Goal: Task Accomplishment & Management: Complete application form

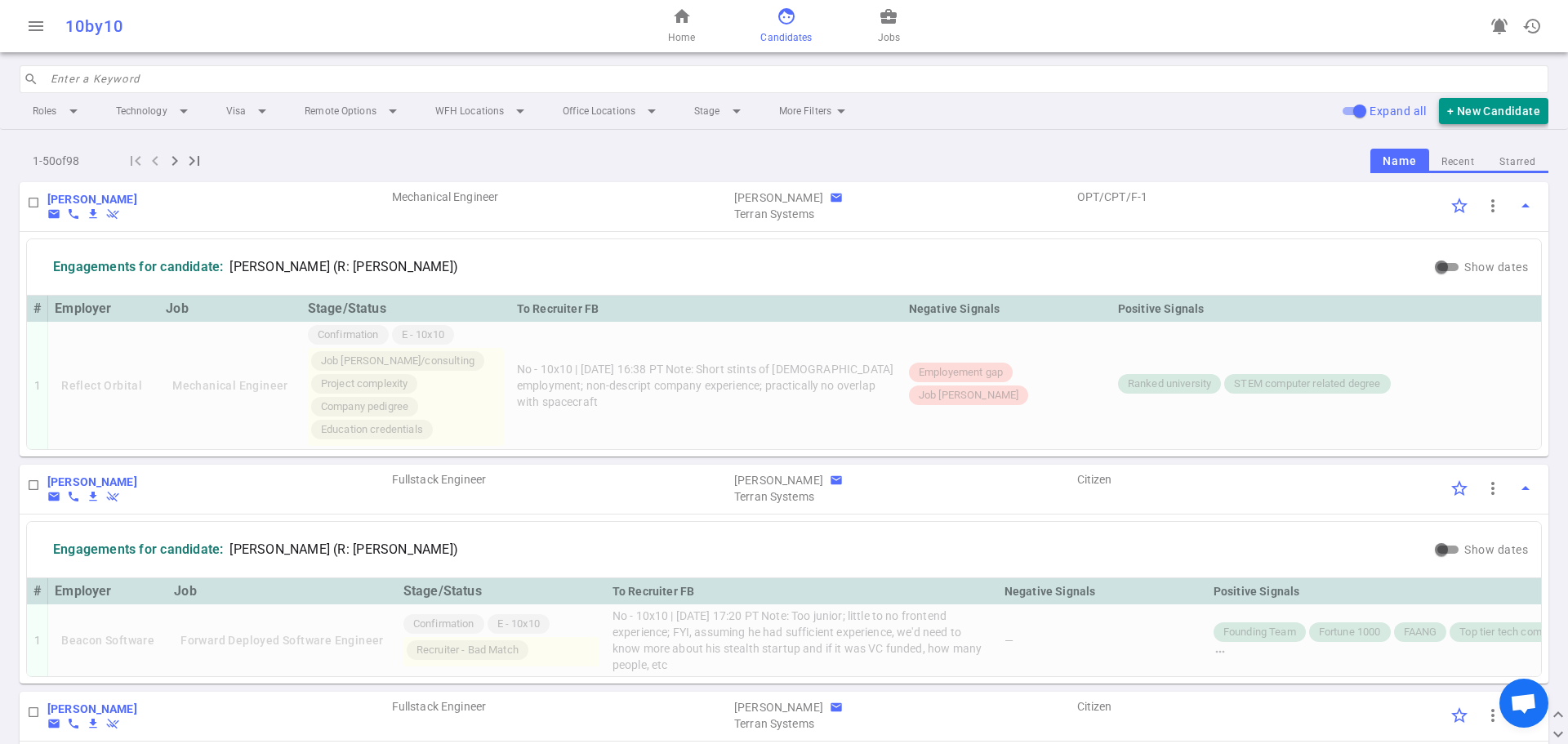
click at [1492, 111] on button "+ New Candidate" at bounding box center [1493, 111] width 110 height 27
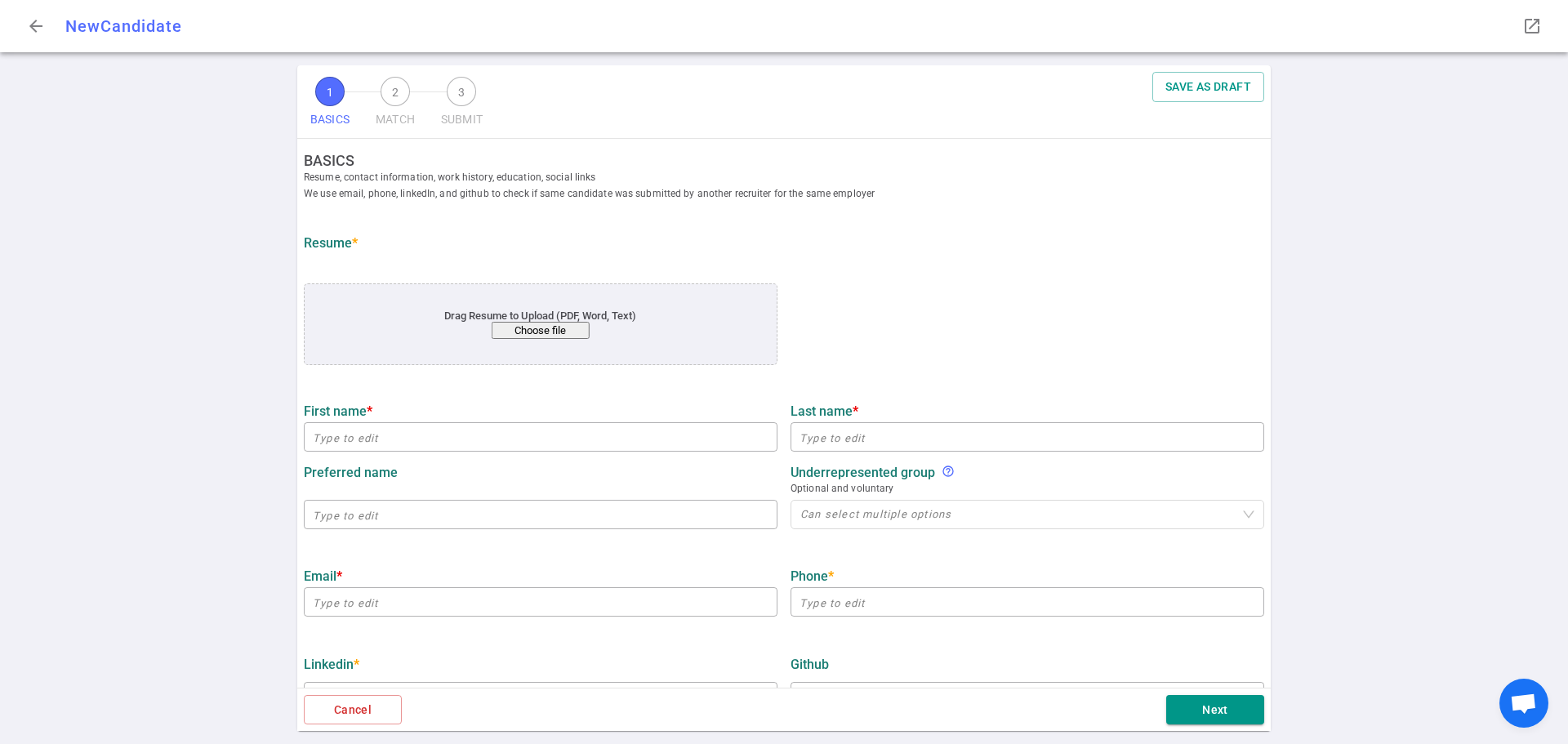
click at [524, 339] on button "Choose file" at bounding box center [541, 330] width 98 height 17
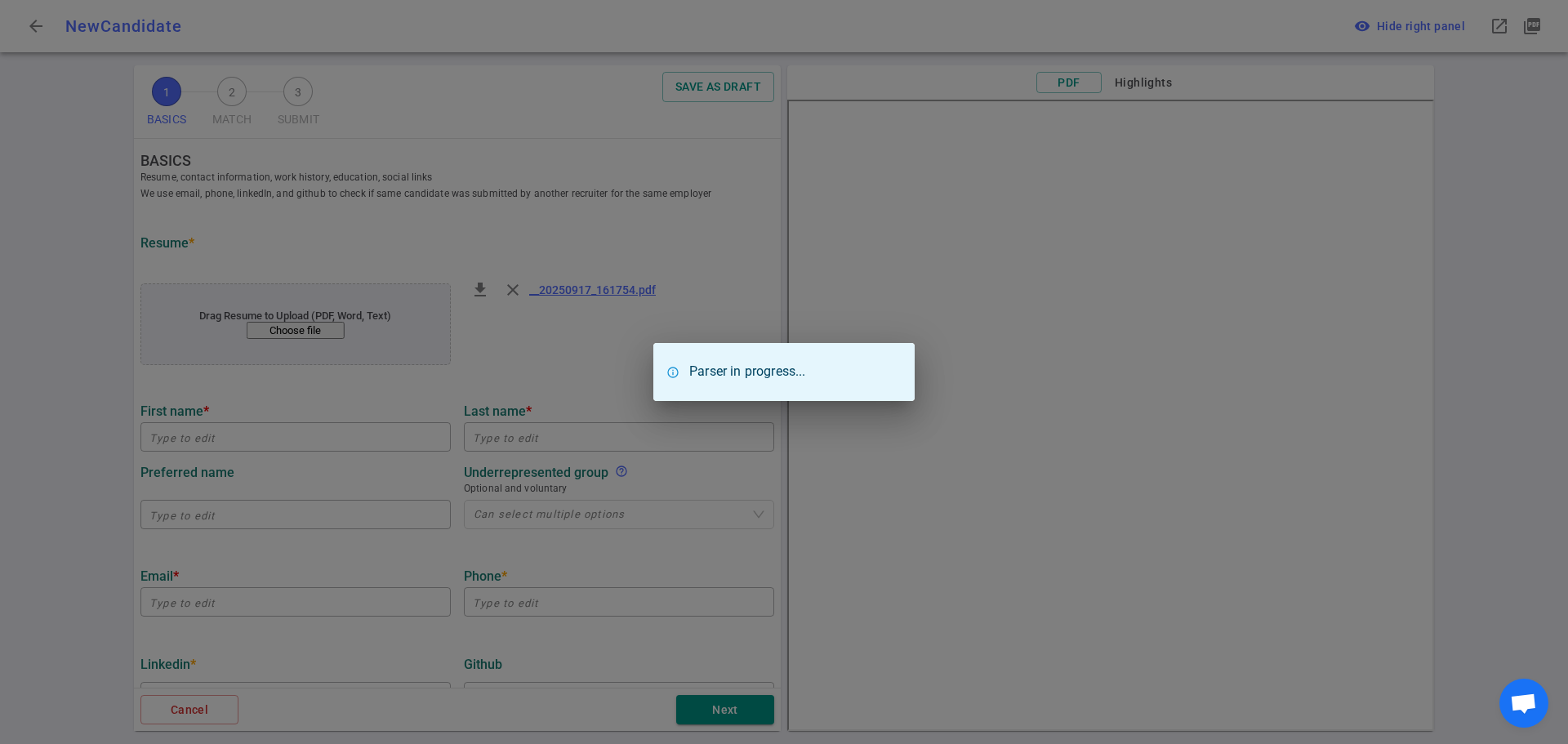
type input "Satish"
type input "Chebrolu"
type input "[EMAIL_ADDRESS][DOMAIN_NAME]"
type input "[PHONE_NUMBER]"
type input "Fortinet"
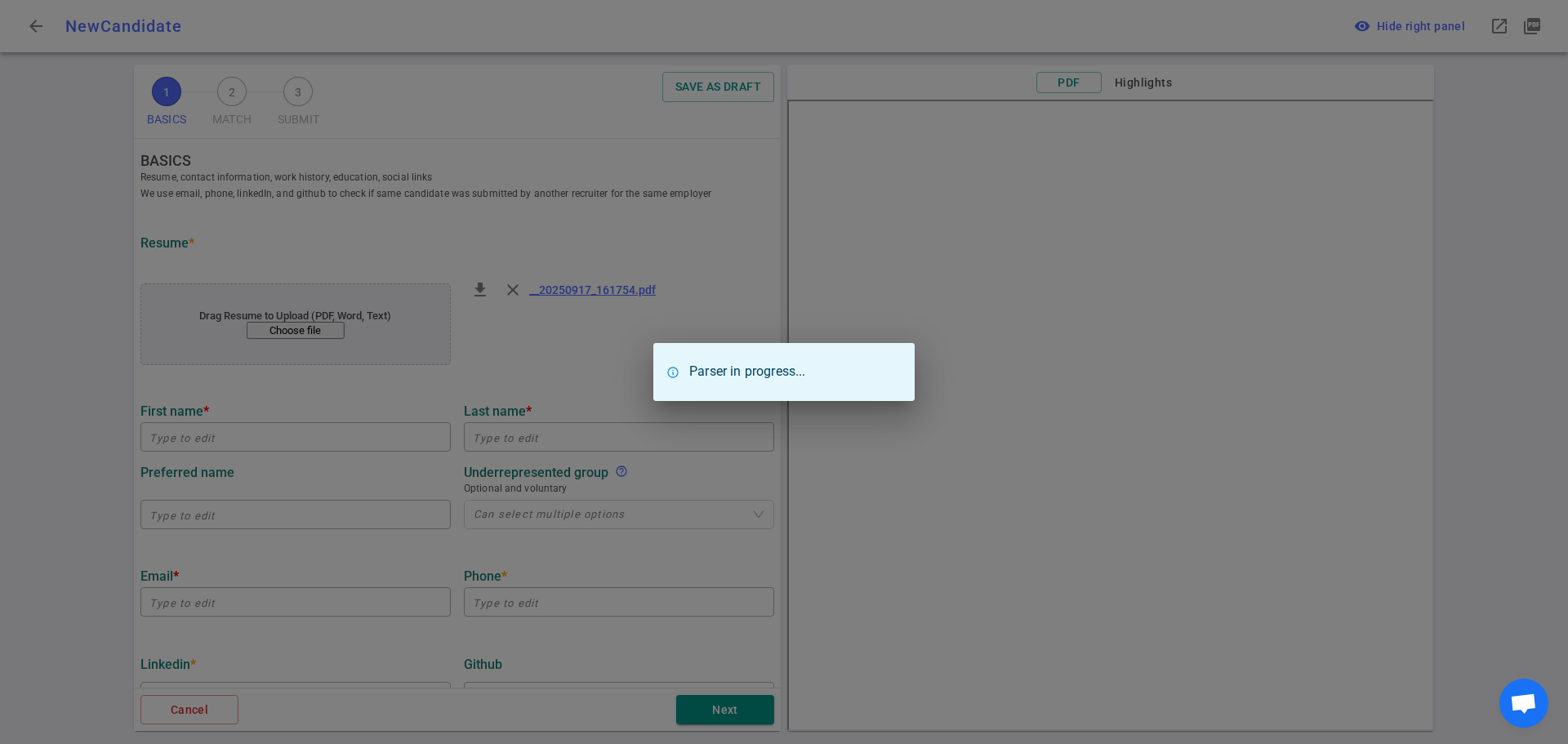
type textarea "Engineering Manager"
type input "20.4"
type input "[GEOGRAPHIC_DATA][US_STATE]"
type input "Business"
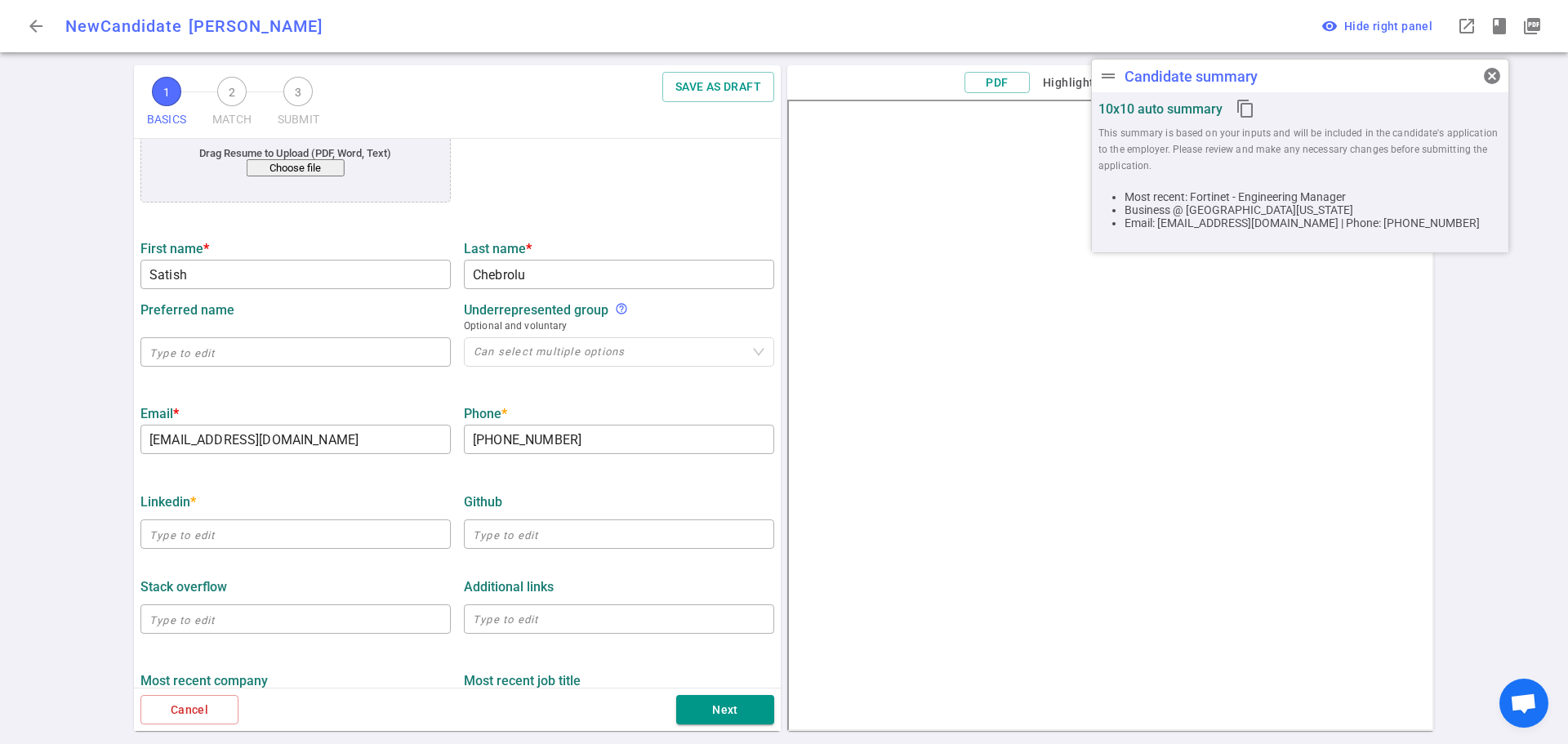
scroll to position [163, 0]
click at [165, 534] on input "text" at bounding box center [296, 533] width 311 height 26
paste input "[URL][DOMAIN_NAME]"
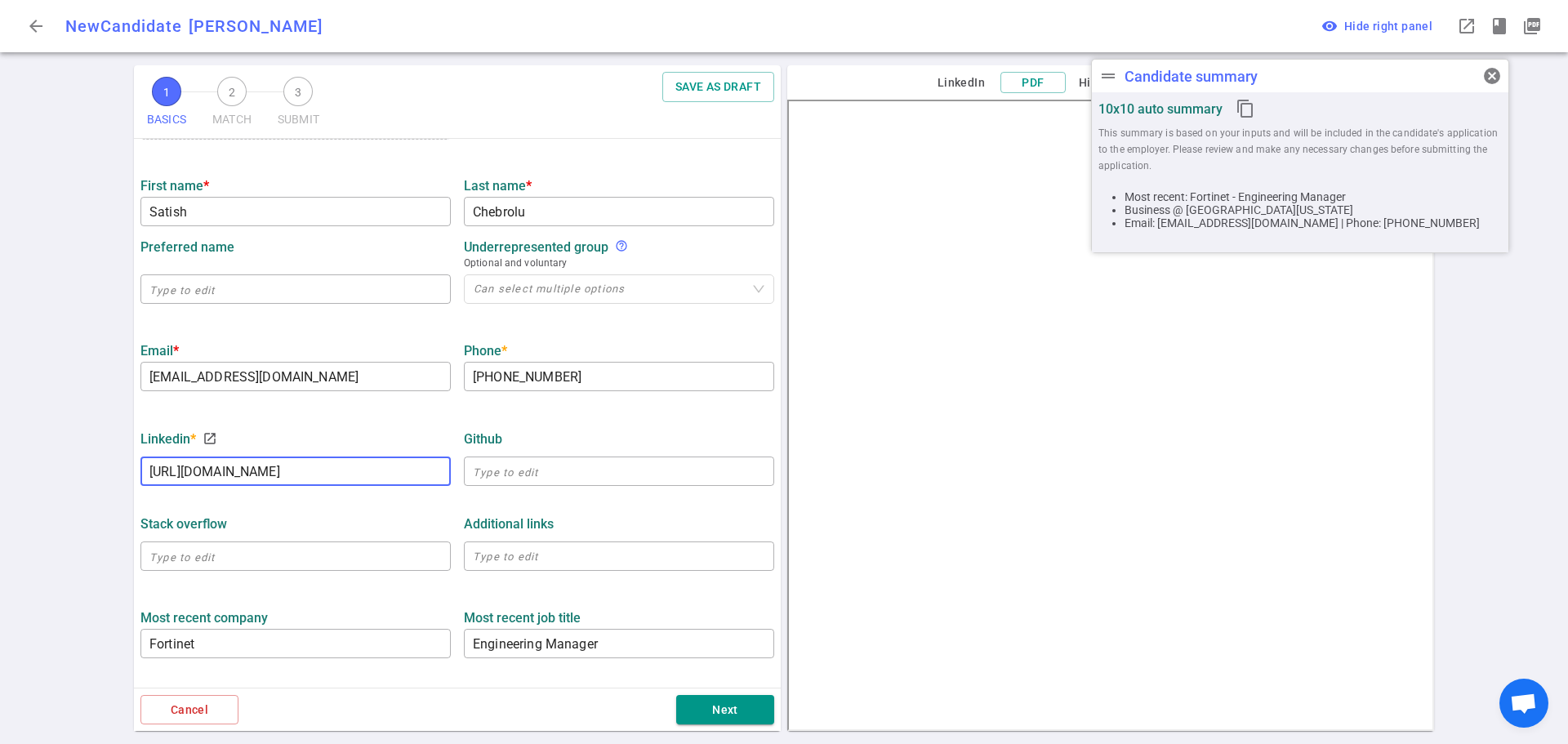
scroll to position [490, 0]
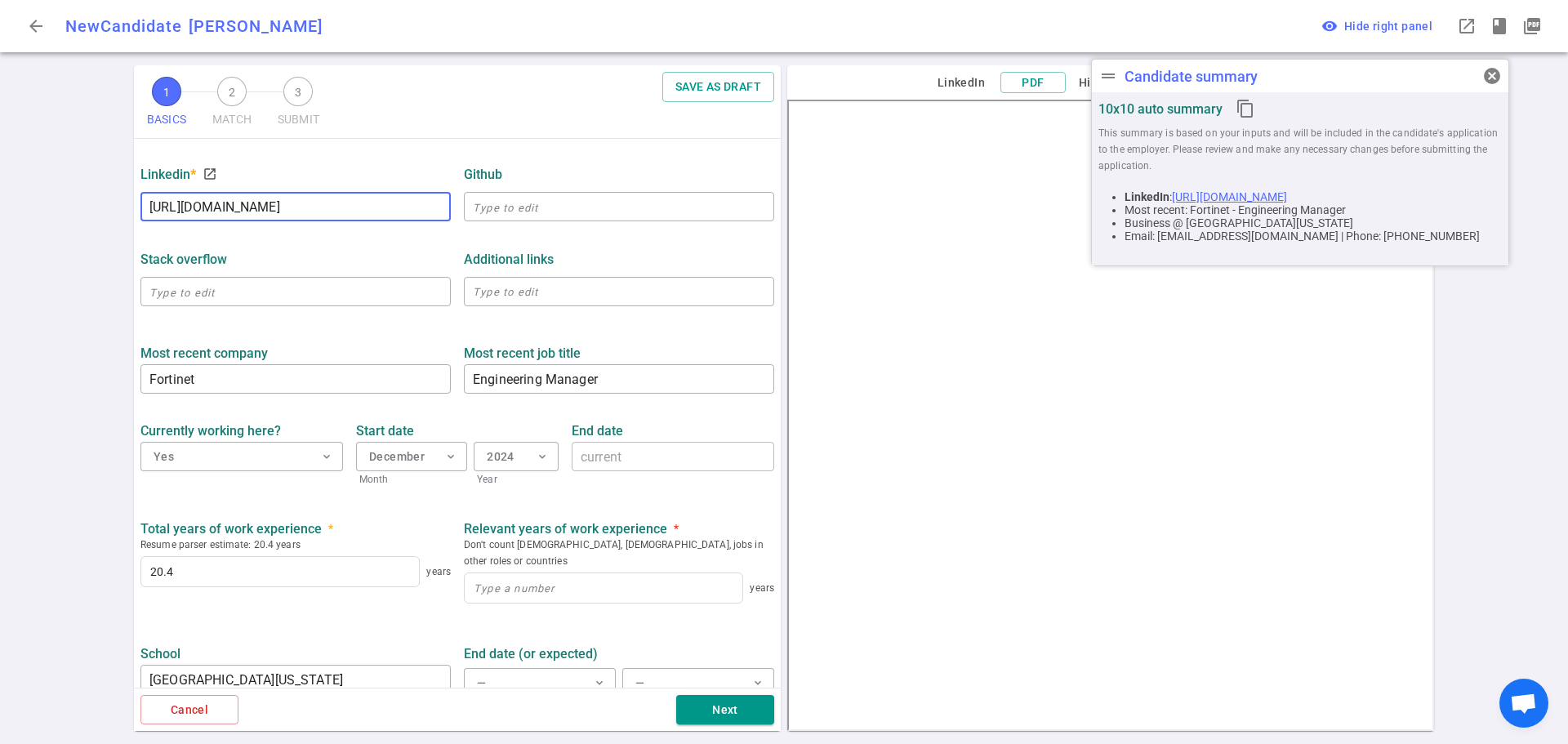
type input "[URL][DOMAIN_NAME]"
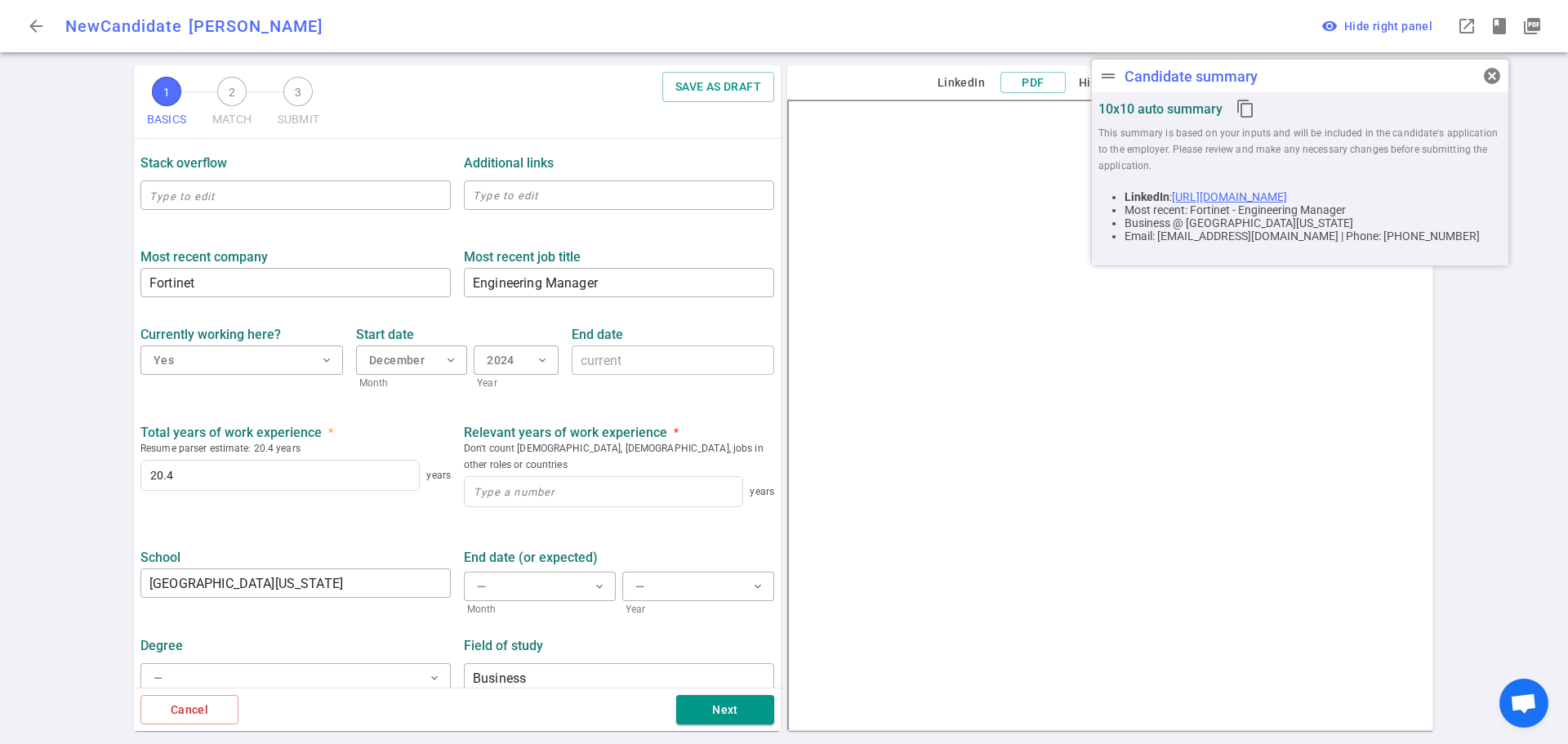
scroll to position [588, 0]
click at [559, 481] on input at bounding box center [603, 491] width 278 height 30
type input "20"
click at [384, 617] on div "Degree — expand_more Field of study Business ​" at bounding box center [458, 658] width 647 height 85
click at [1492, 78] on span "cancel" at bounding box center [1492, 76] width 20 height 20
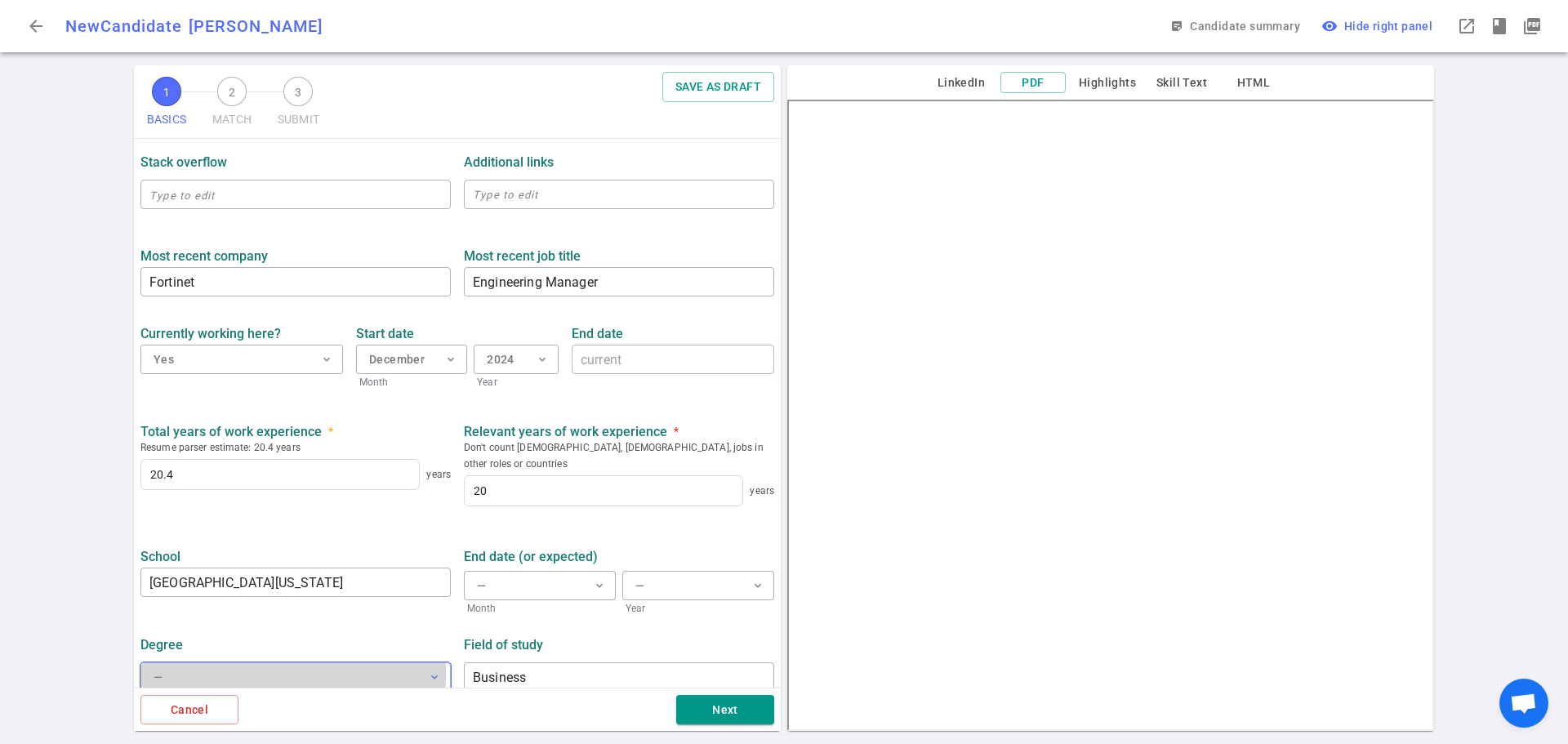
click at [205, 662] on button "— expand_more" at bounding box center [296, 677] width 311 height 30
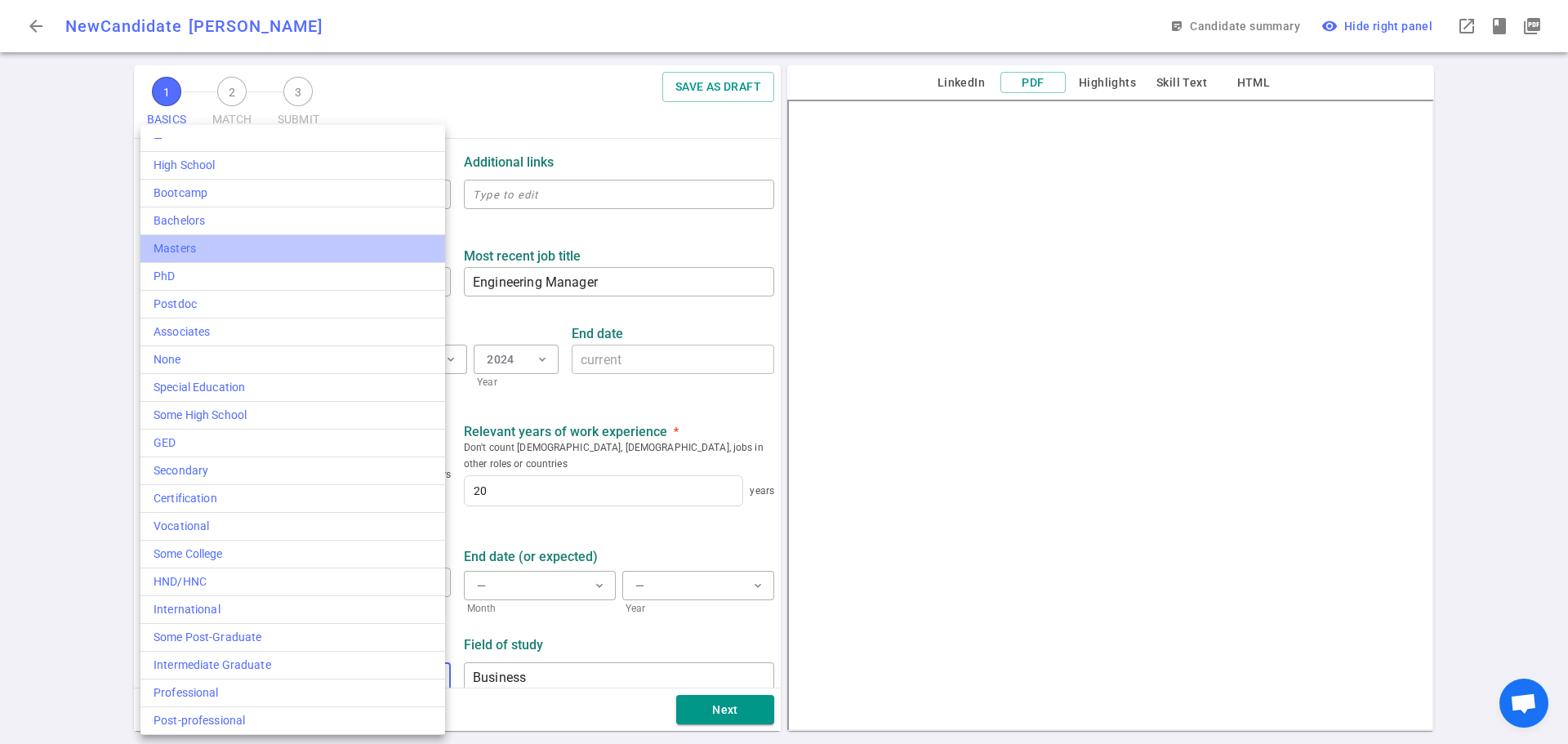
click at [242, 253] on div "Masters" at bounding box center [293, 248] width 279 height 17
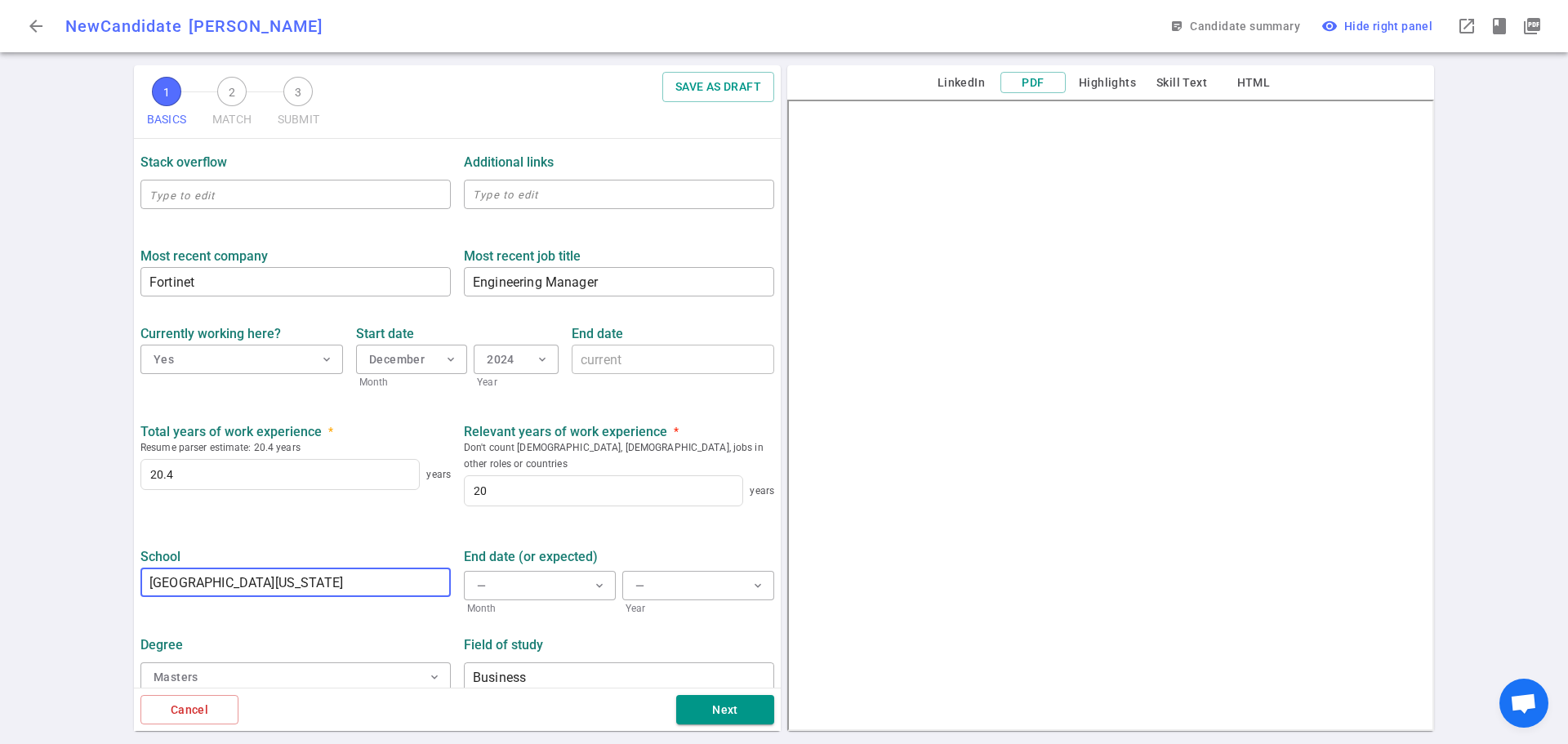
drag, startPoint x: 336, startPoint y: 569, endPoint x: 21, endPoint y: 565, distance: 315.0
click at [21, 565] on div "1 BASICS 2 MATCH 3 SUBMIT SAVE AS DRAFT BASICS Resume, contact information, wor…" at bounding box center [784, 405] width 1568 height 679
type input "Clemson"
drag, startPoint x: 534, startPoint y: 665, endPoint x: 275, endPoint y: 652, distance: 259.3
click at [284, 651] on div "Degree Masters expand_more Field of study Business ​" at bounding box center [458, 658] width 647 height 85
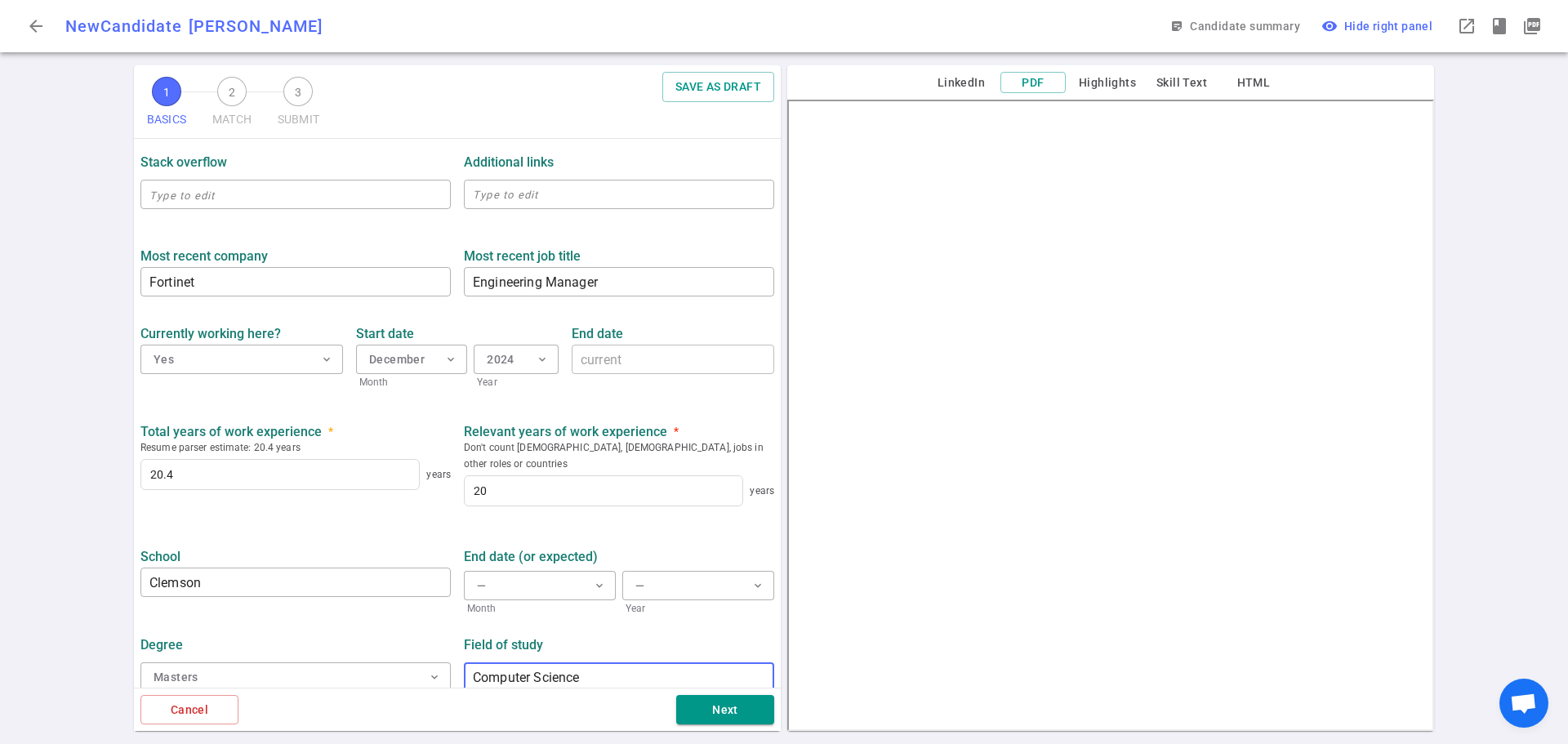
type input "Computer Science"
click at [499, 708] on div "Next" at bounding box center [507, 710] width 536 height 30
click at [705, 711] on button "Next" at bounding box center [725, 710] width 98 height 30
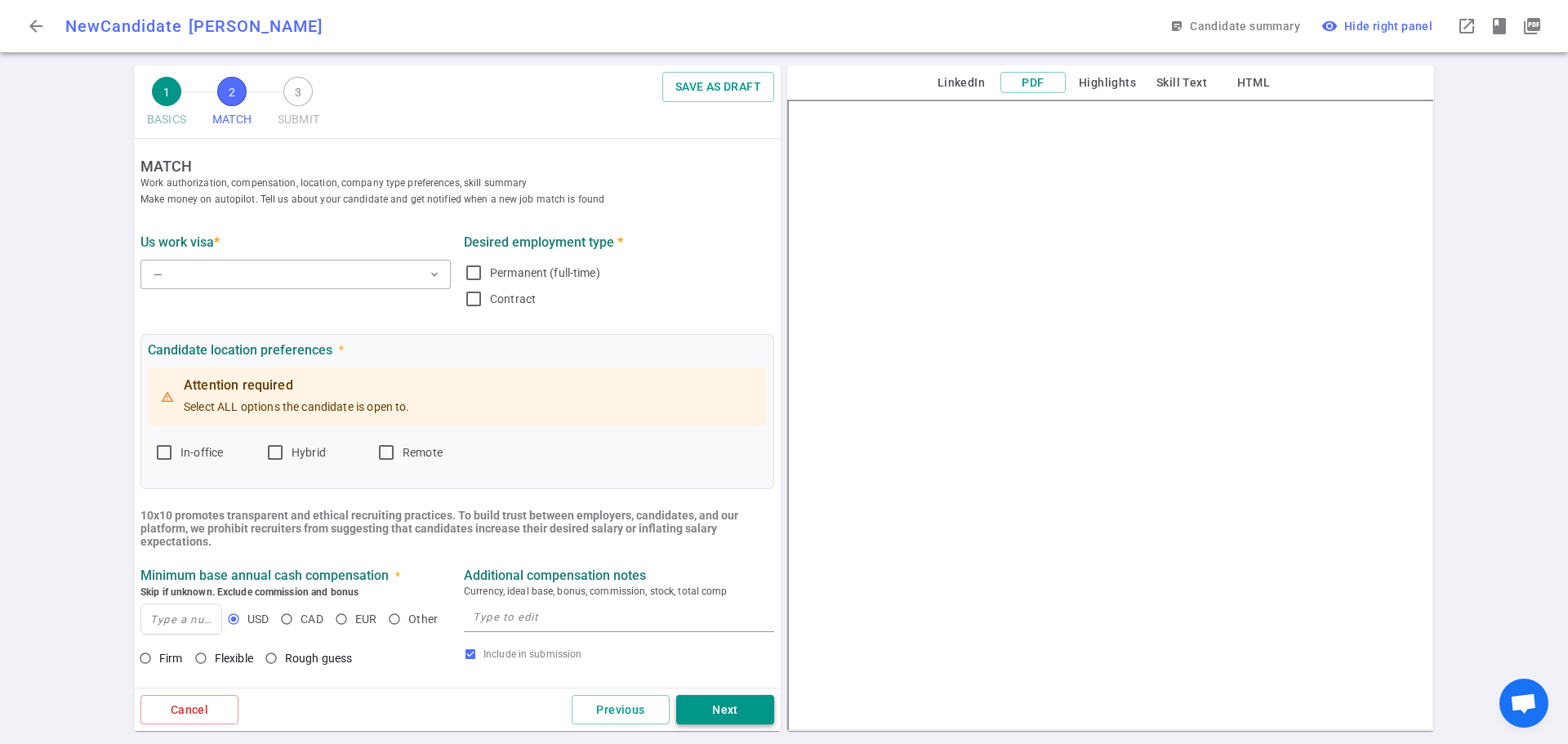
scroll to position [0, 0]
click at [244, 270] on button "— expand_more" at bounding box center [296, 276] width 311 height 30
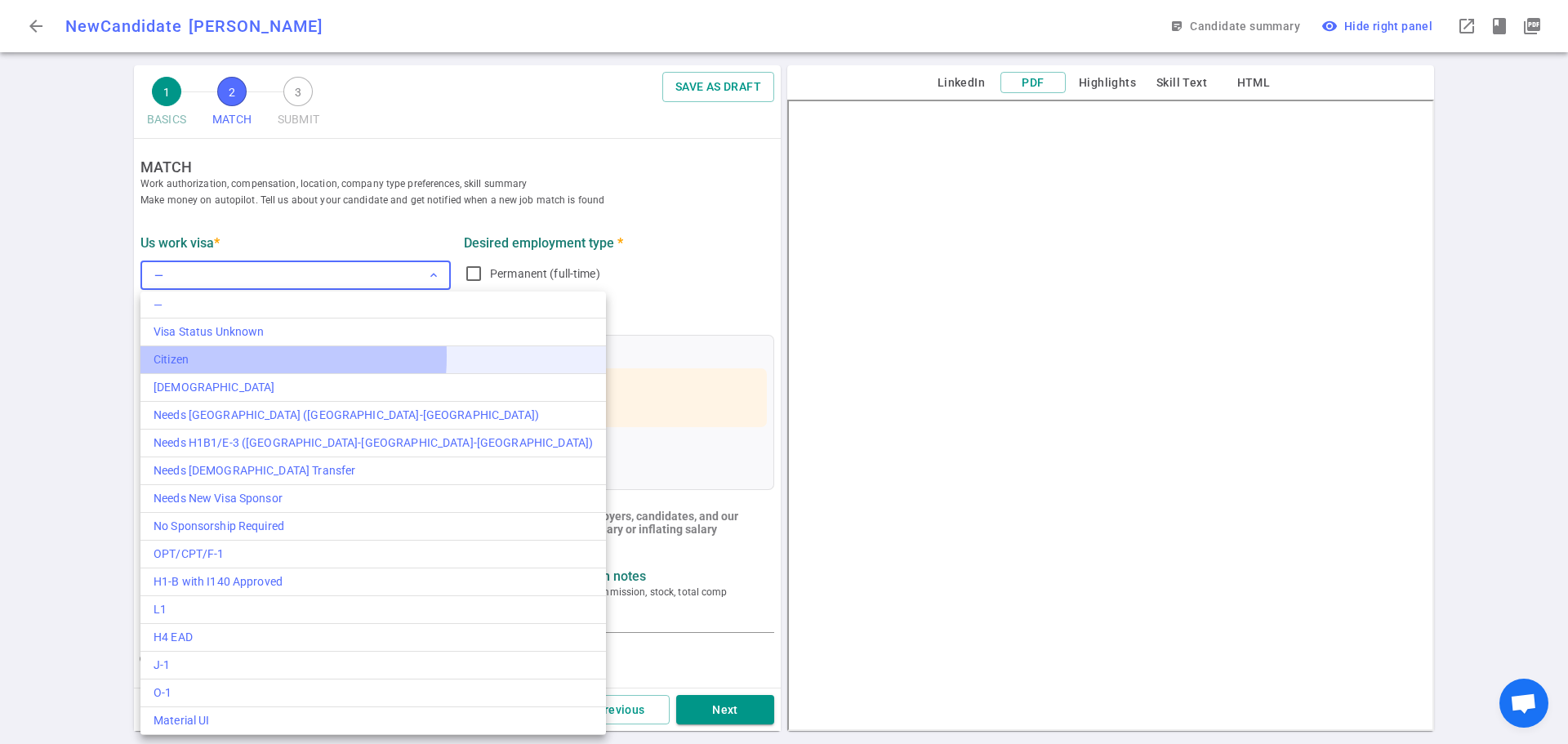
click at [216, 356] on div "Citizen" at bounding box center [372, 360] width 439 height 17
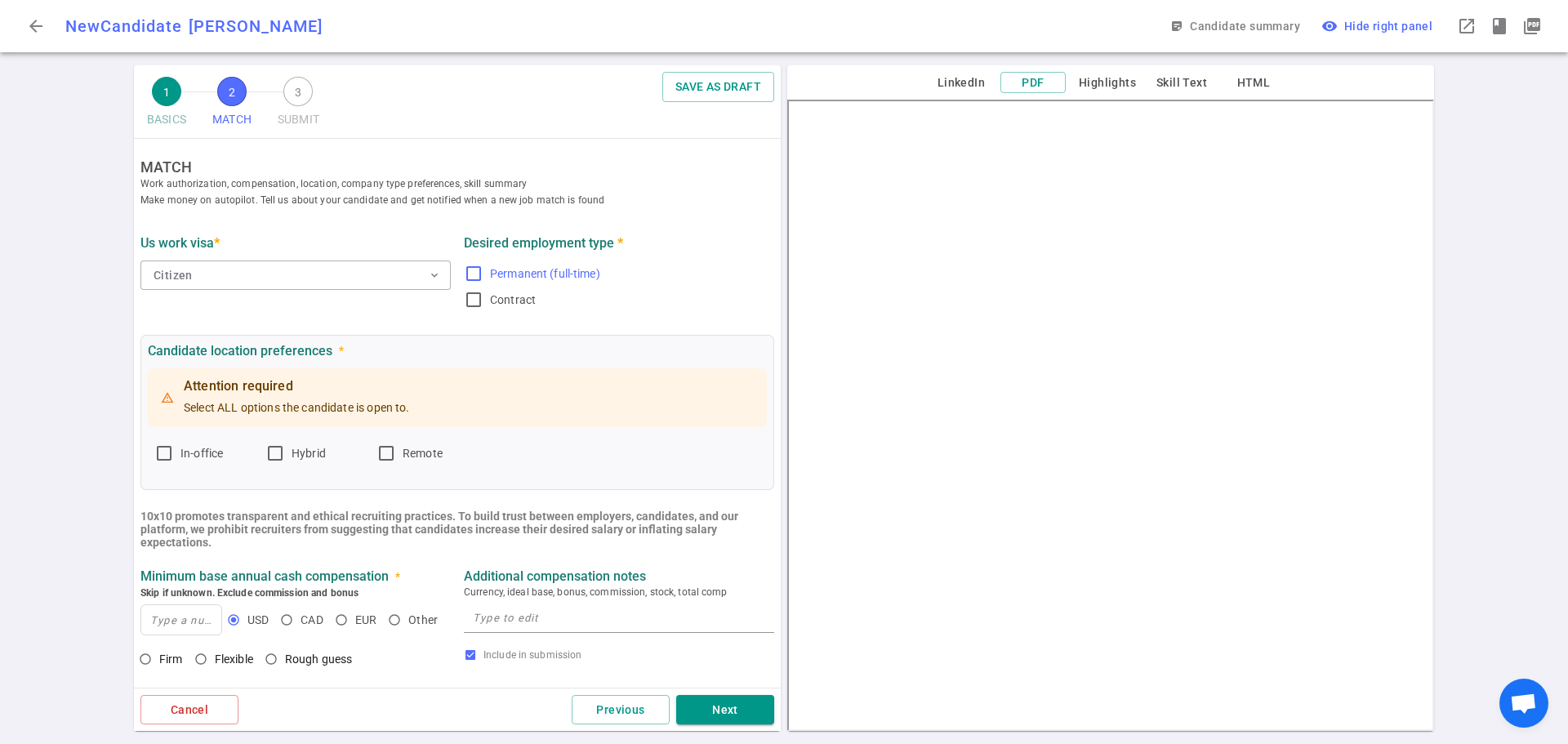
click at [473, 266] on input "Permanent (full-time)" at bounding box center [474, 274] width 20 height 20
checkbox input "true"
click at [390, 451] on input "Remote" at bounding box center [386, 453] width 20 height 20
checkbox input "true"
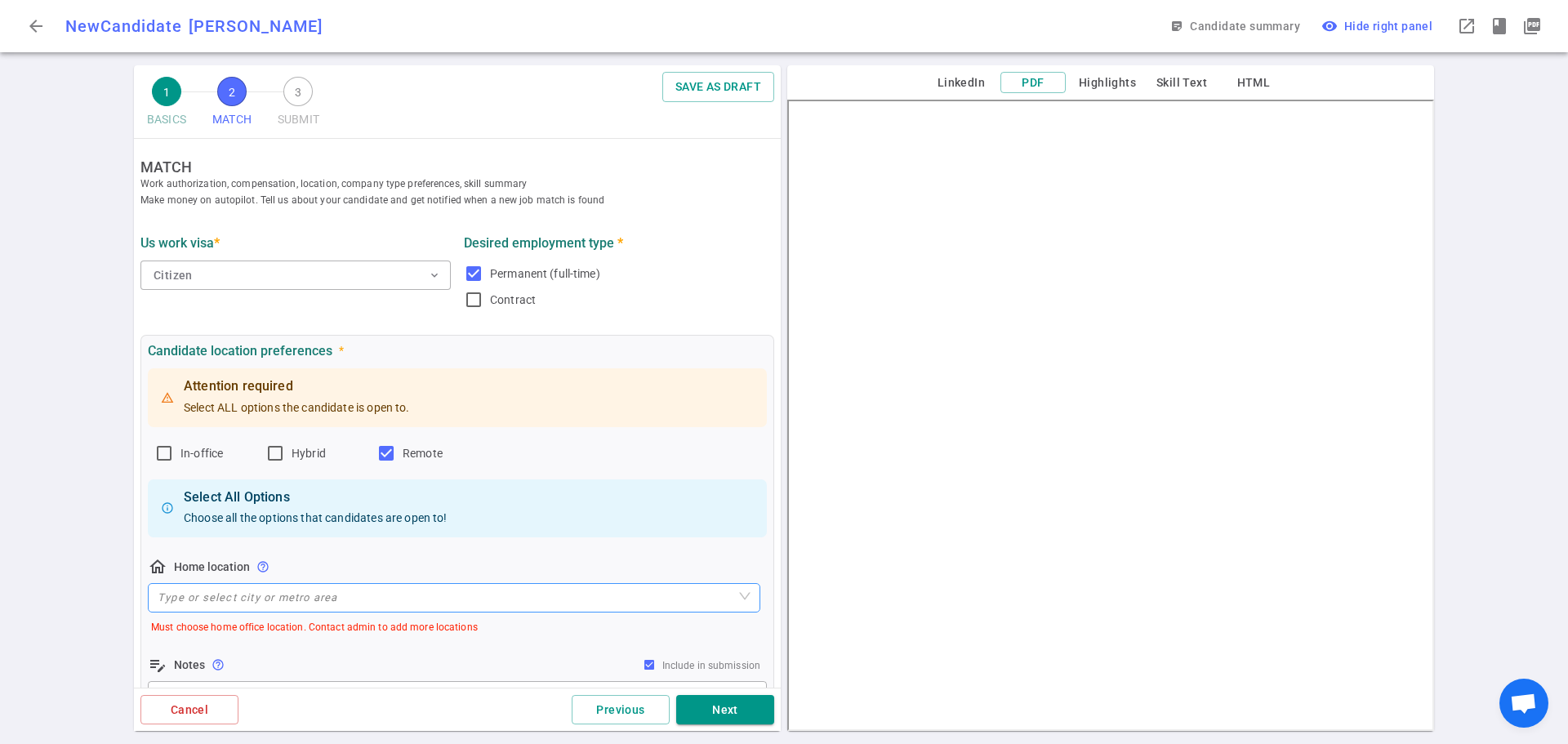
click at [245, 606] on input "search" at bounding box center [453, 598] width 592 height 28
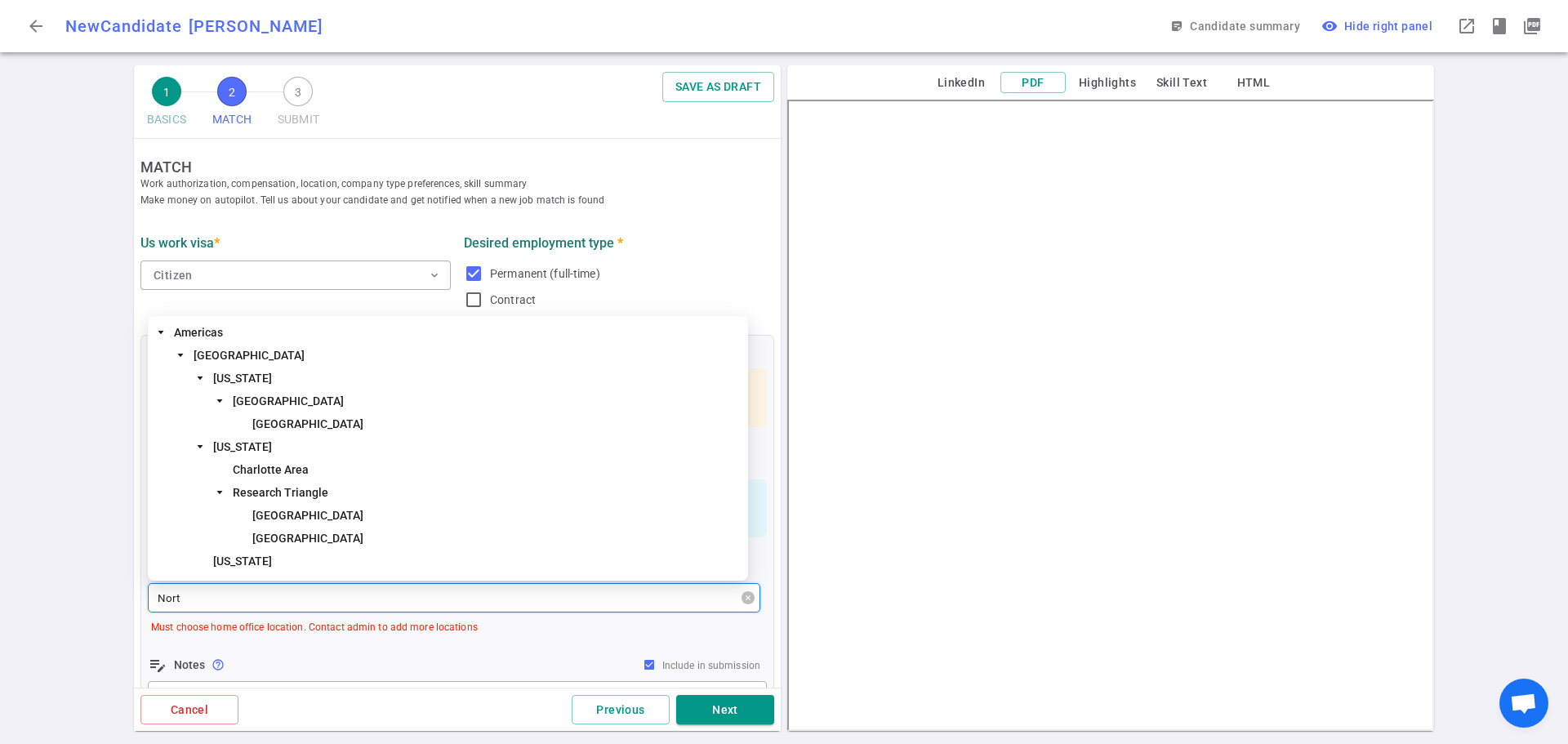
type input "North"
click at [255, 446] on span "[US_STATE]" at bounding box center [242, 446] width 59 height 13
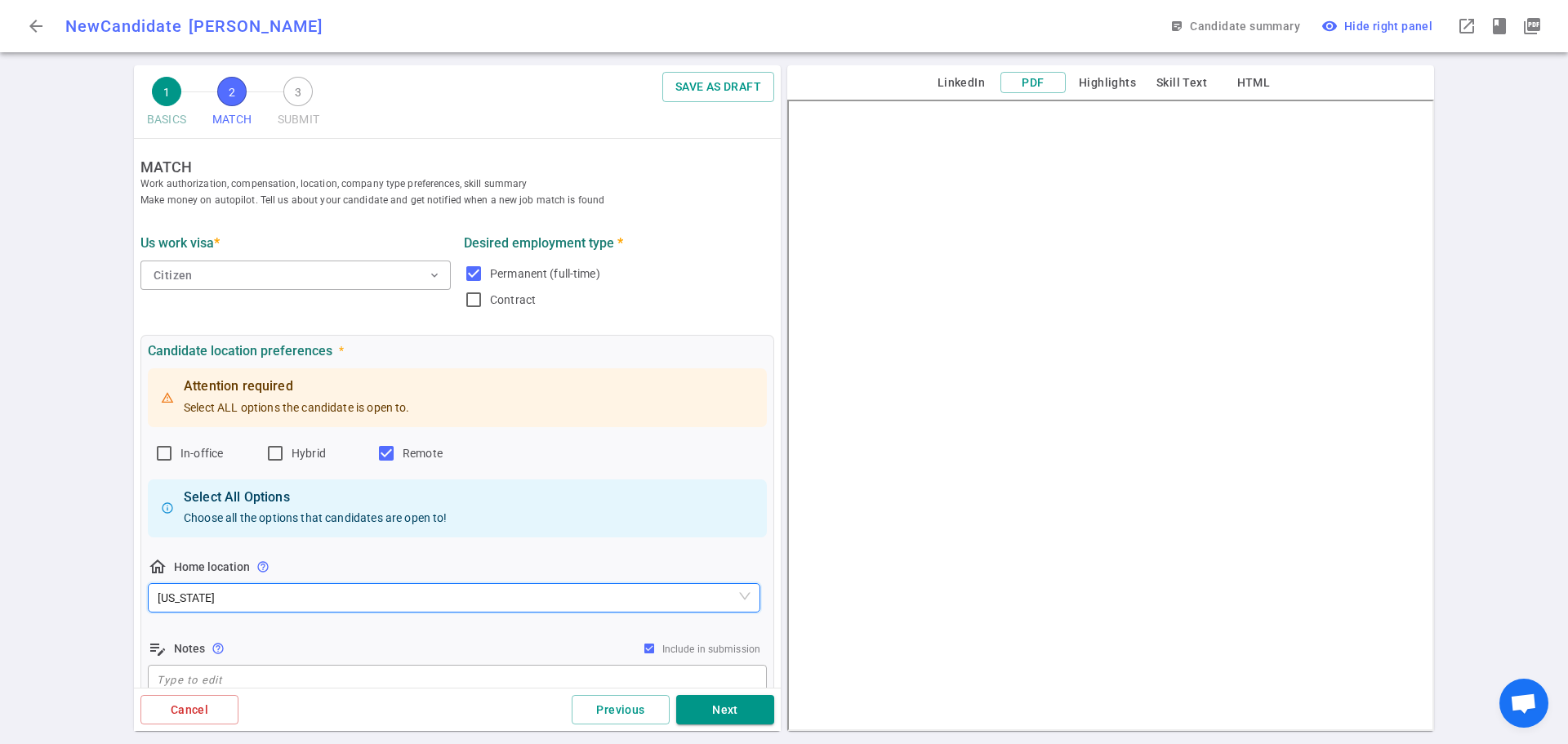
click at [342, 645] on div "edit_note Notes help_outline Include in submission" at bounding box center [457, 648] width 619 height 20
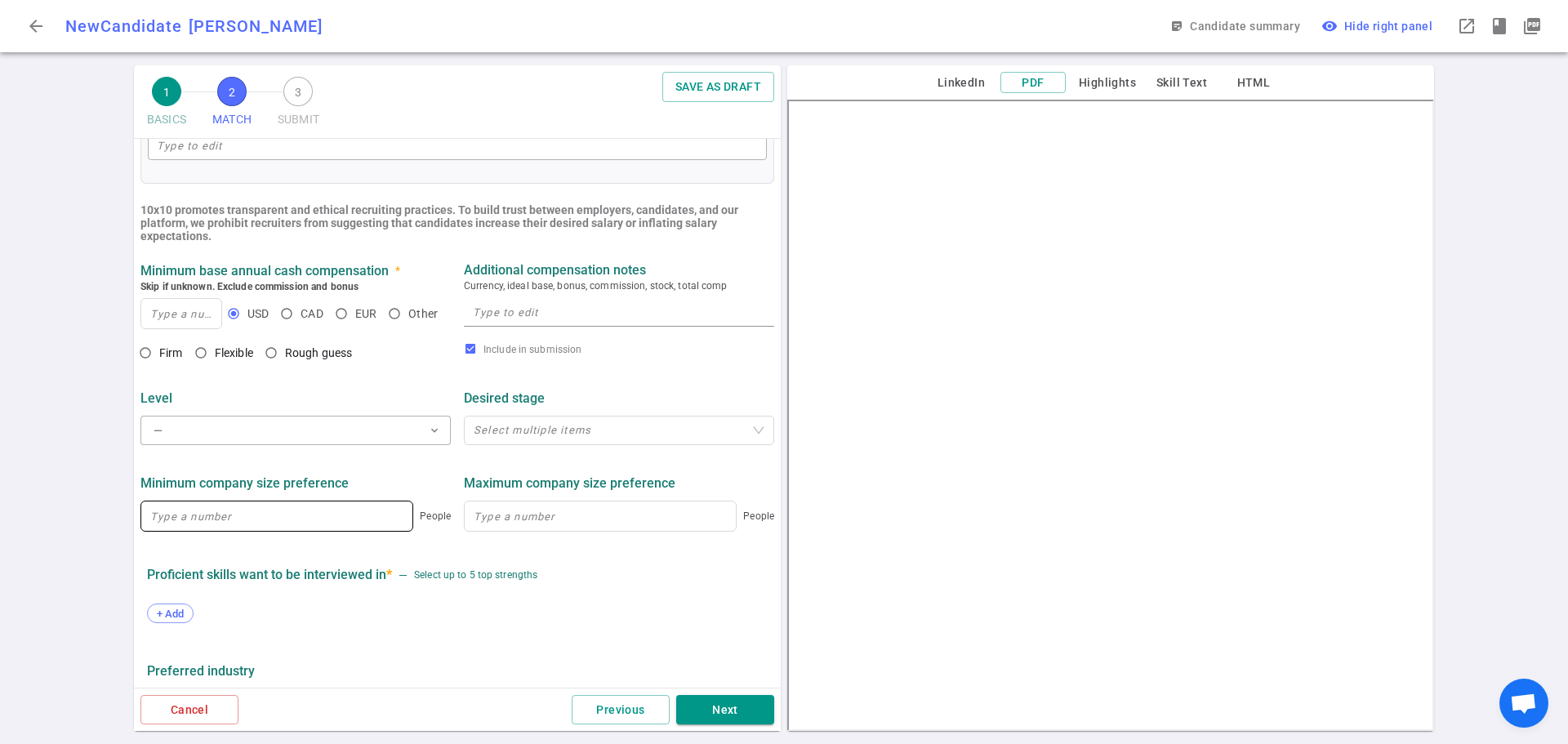
scroll to position [682, 0]
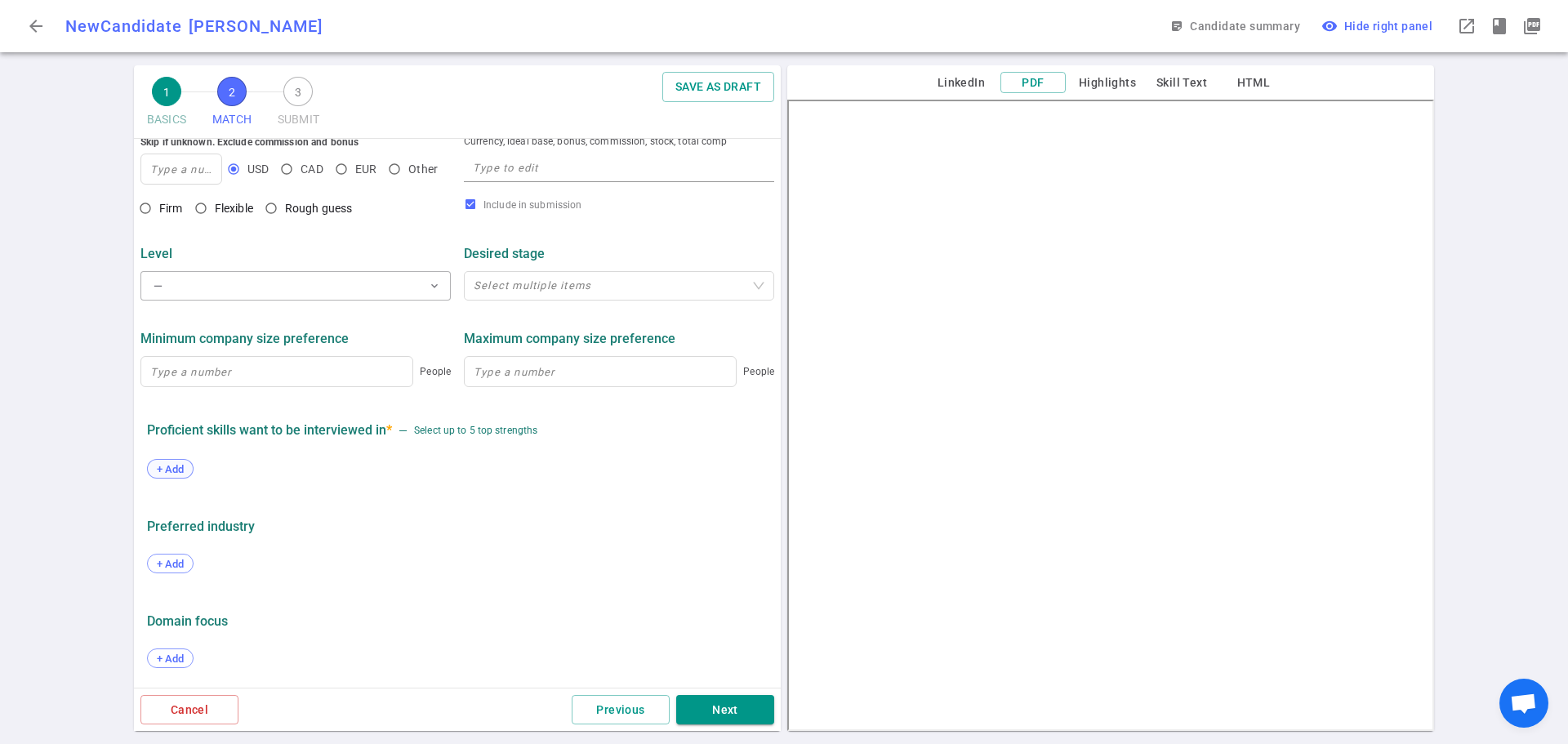
click at [170, 473] on span "+ Add" at bounding box center [170, 469] width 39 height 12
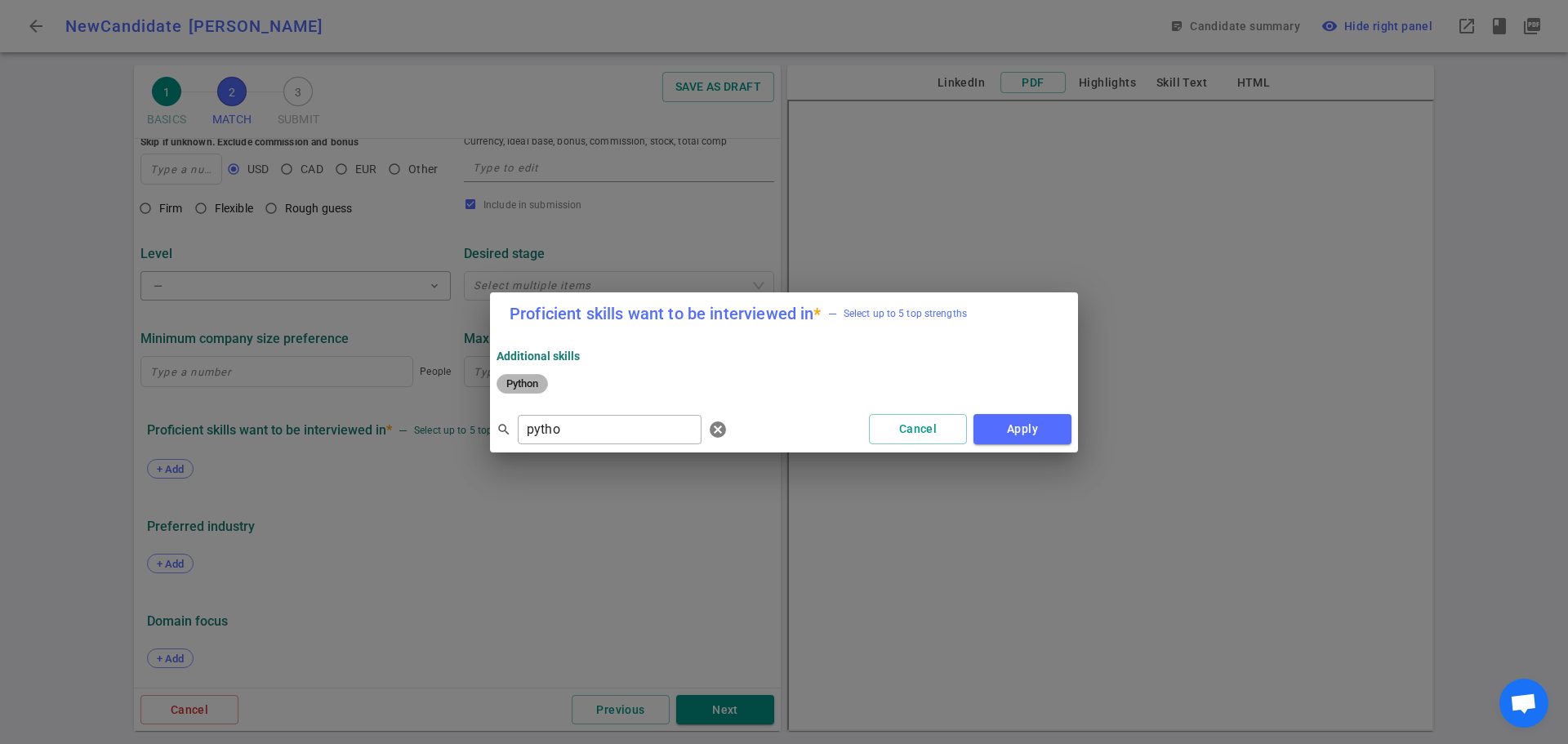
click at [514, 378] on span "Python" at bounding box center [522, 383] width 43 height 12
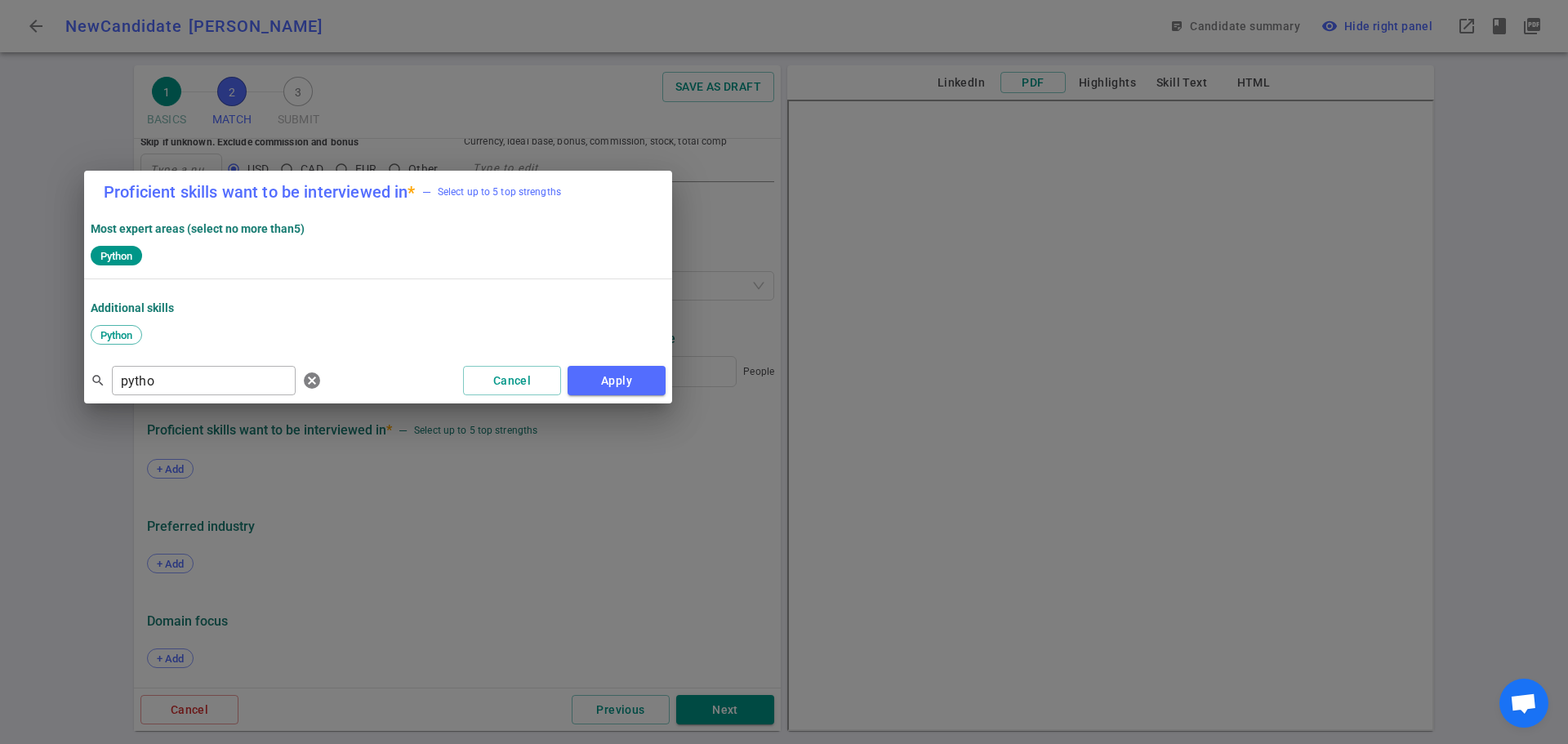
drag, startPoint x: 824, startPoint y: 289, endPoint x: 419, endPoint y: 204, distance: 413.8
click at [419, 204] on h2 "Proficient skills want to be interviewed in * — Select up to 5 top strengths" at bounding box center [377, 191] width 588 height 43
drag, startPoint x: 176, startPoint y: 375, endPoint x: 1, endPoint y: 368, distance: 175.1
click at [1, 368] on div "Proficient skills want to be interviewed in * — Select up to 5 top strengths Mo…" at bounding box center [784, 372] width 1568 height 744
type input "AWS"
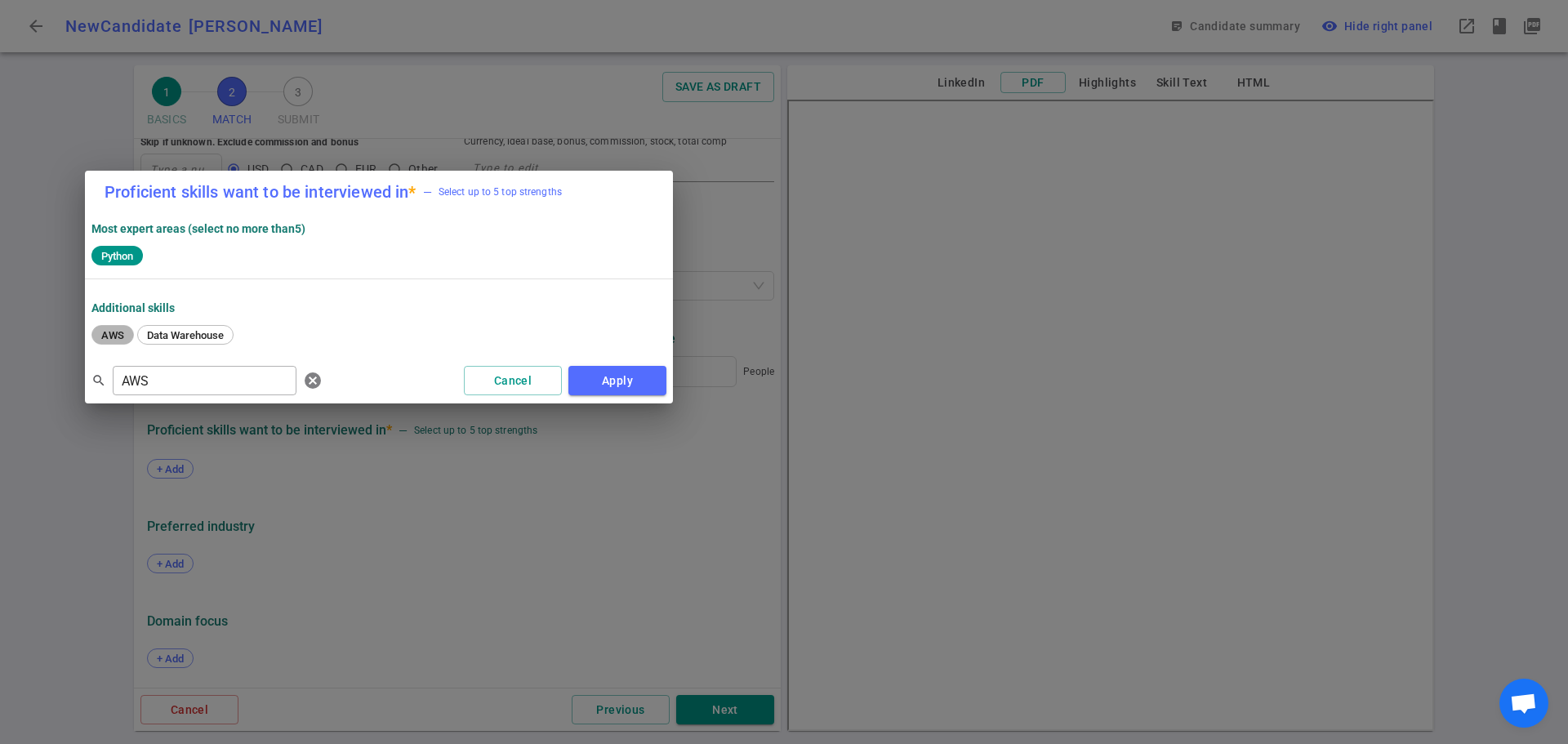
click at [103, 331] on span "AWS" at bounding box center [112, 336] width 34 height 12
drag, startPoint x: 195, startPoint y: 383, endPoint x: 30, endPoint y: 368, distance: 165.7
click at [30, 368] on div "Proficient skills want to be interviewed in * — Select up to 5 top strengths Mo…" at bounding box center [784, 372] width 1568 height 744
click at [612, 383] on button "Apply" at bounding box center [617, 380] width 98 height 30
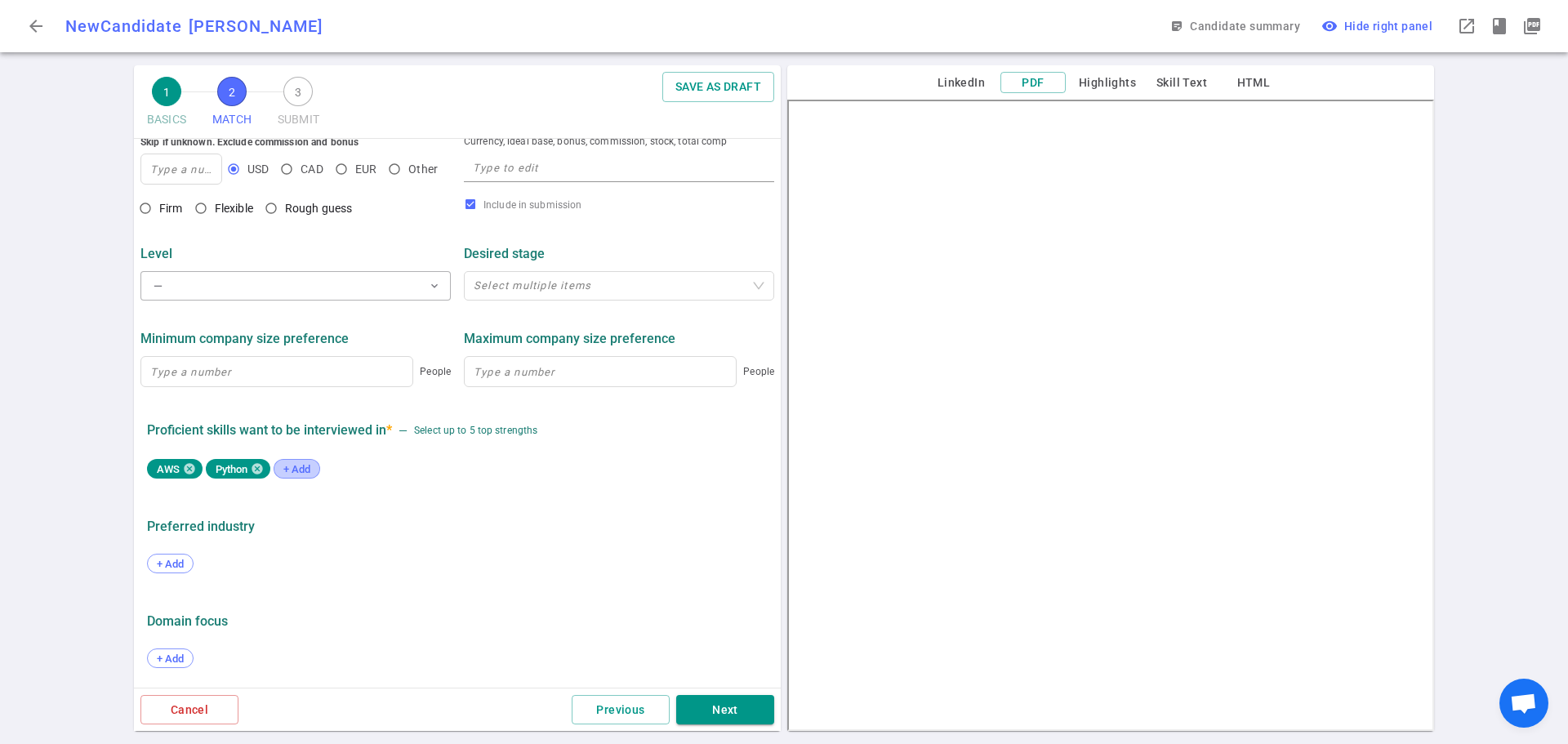
click at [291, 469] on span "+ Add" at bounding box center [297, 469] width 39 height 12
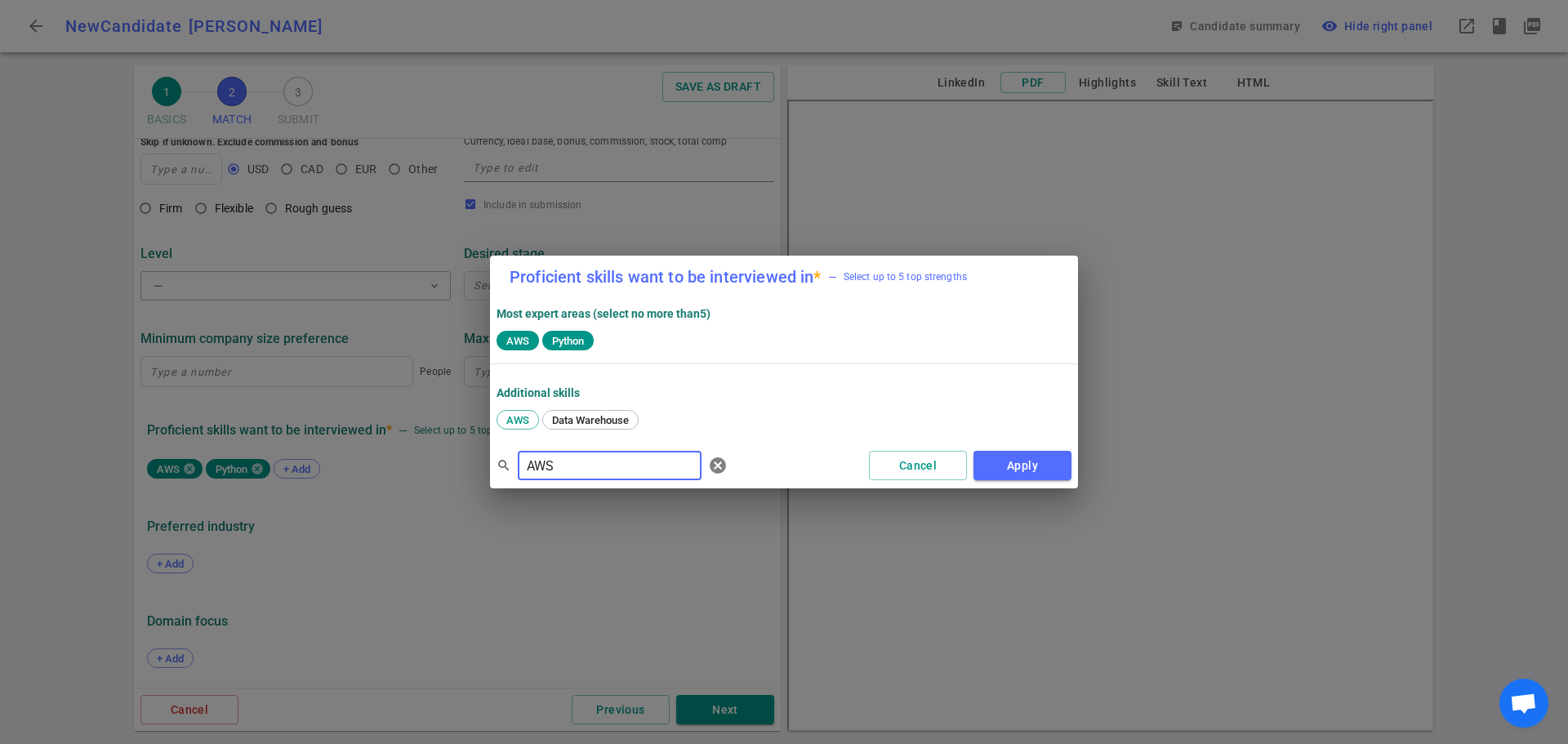
drag, startPoint x: 574, startPoint y: 457, endPoint x: 432, endPoint y: 453, distance: 142.1
click at [432, 453] on div "Proficient skills want to be interviewed in * — Select up to 5 top strengths Mo…" at bounding box center [784, 372] width 1568 height 744
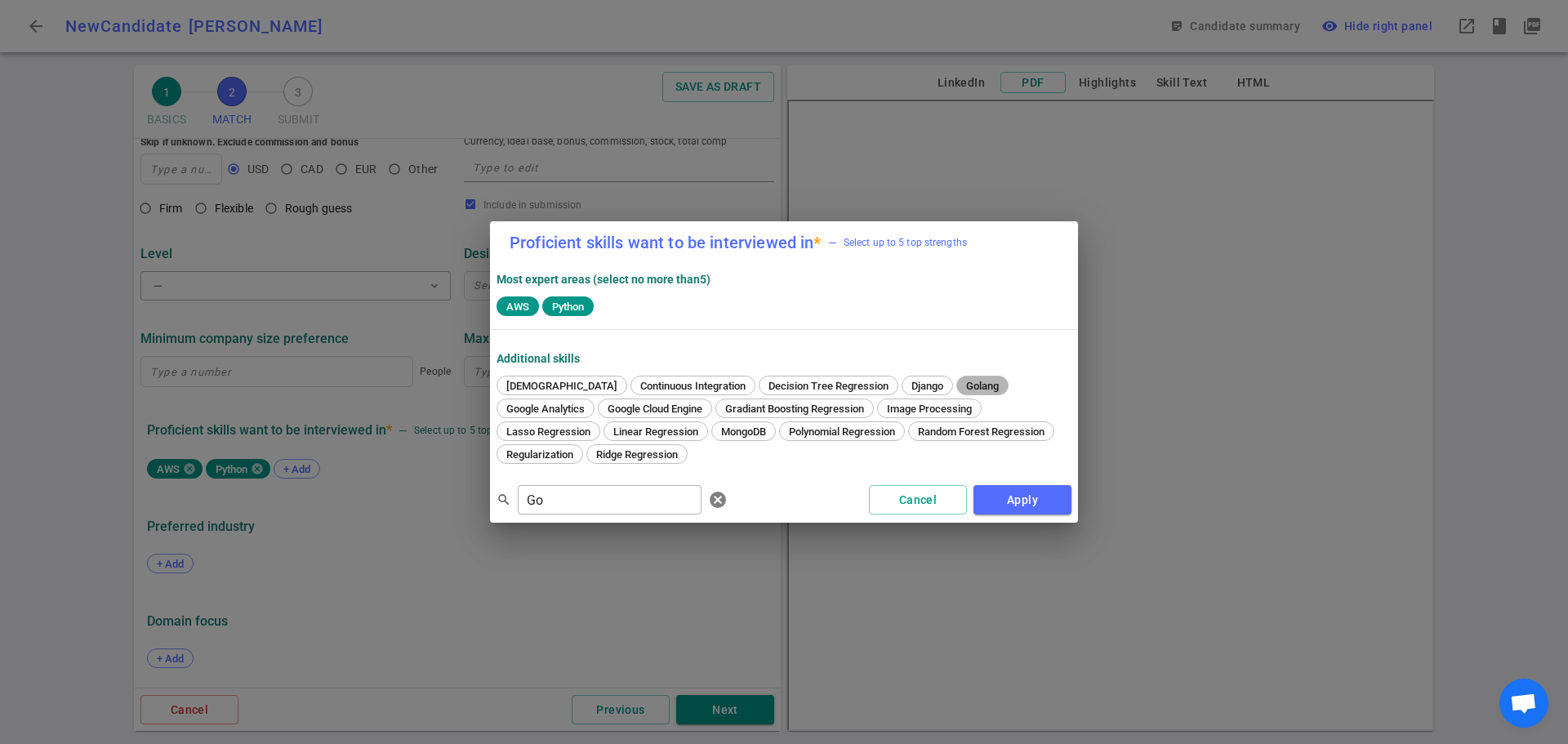
click at [961, 383] on span "Golang" at bounding box center [983, 385] width 44 height 12
drag, startPoint x: 588, startPoint y: 507, endPoint x: 438, endPoint y: 497, distance: 150.3
click at [438, 497] on div "Proficient skills want to be interviewed in * — Select up to 5 top strengths Mo…" at bounding box center [784, 372] width 1568 height 744
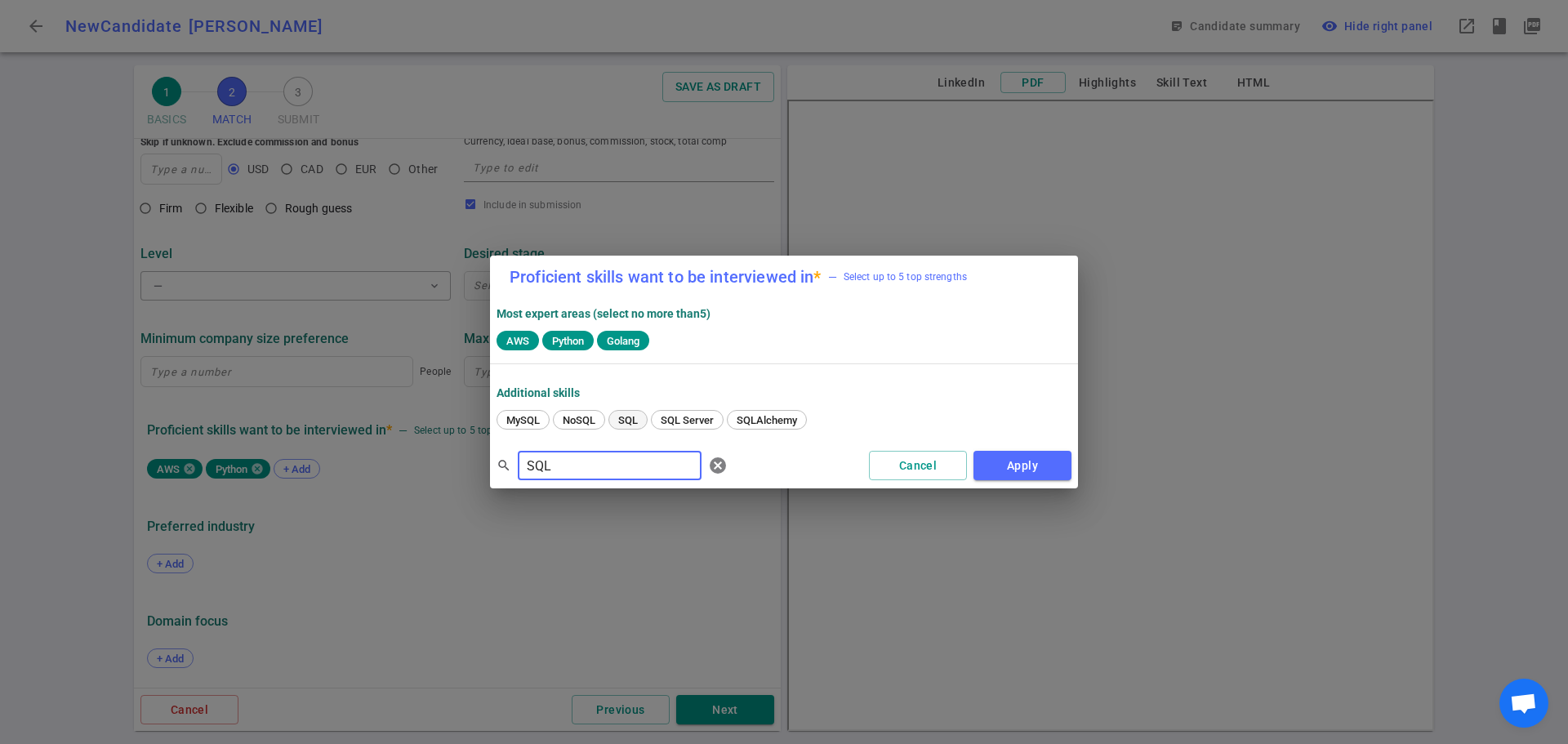
click at [627, 417] on span "SQL" at bounding box center [627, 420] width 31 height 12
drag, startPoint x: 604, startPoint y: 464, endPoint x: 428, endPoint y: 461, distance: 176.0
click at [428, 458] on div "Proficient skills want to be interviewed in * — Select up to 5 top strengths Mo…" at bounding box center [784, 372] width 1568 height 744
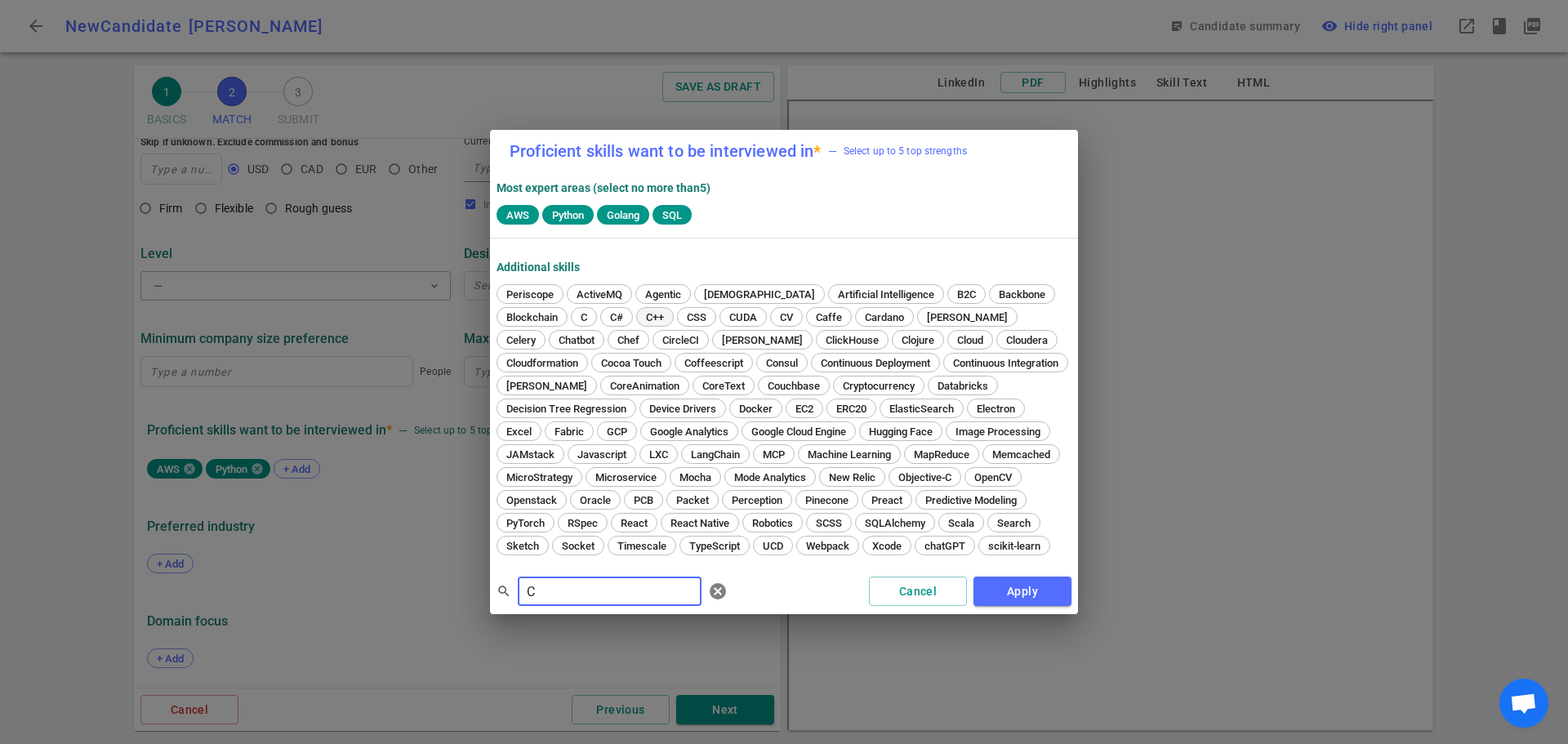
type input "C"
click at [640, 321] on span "C++" at bounding box center [655, 317] width 30 height 12
click at [1024, 599] on button "Apply" at bounding box center [1022, 592] width 98 height 30
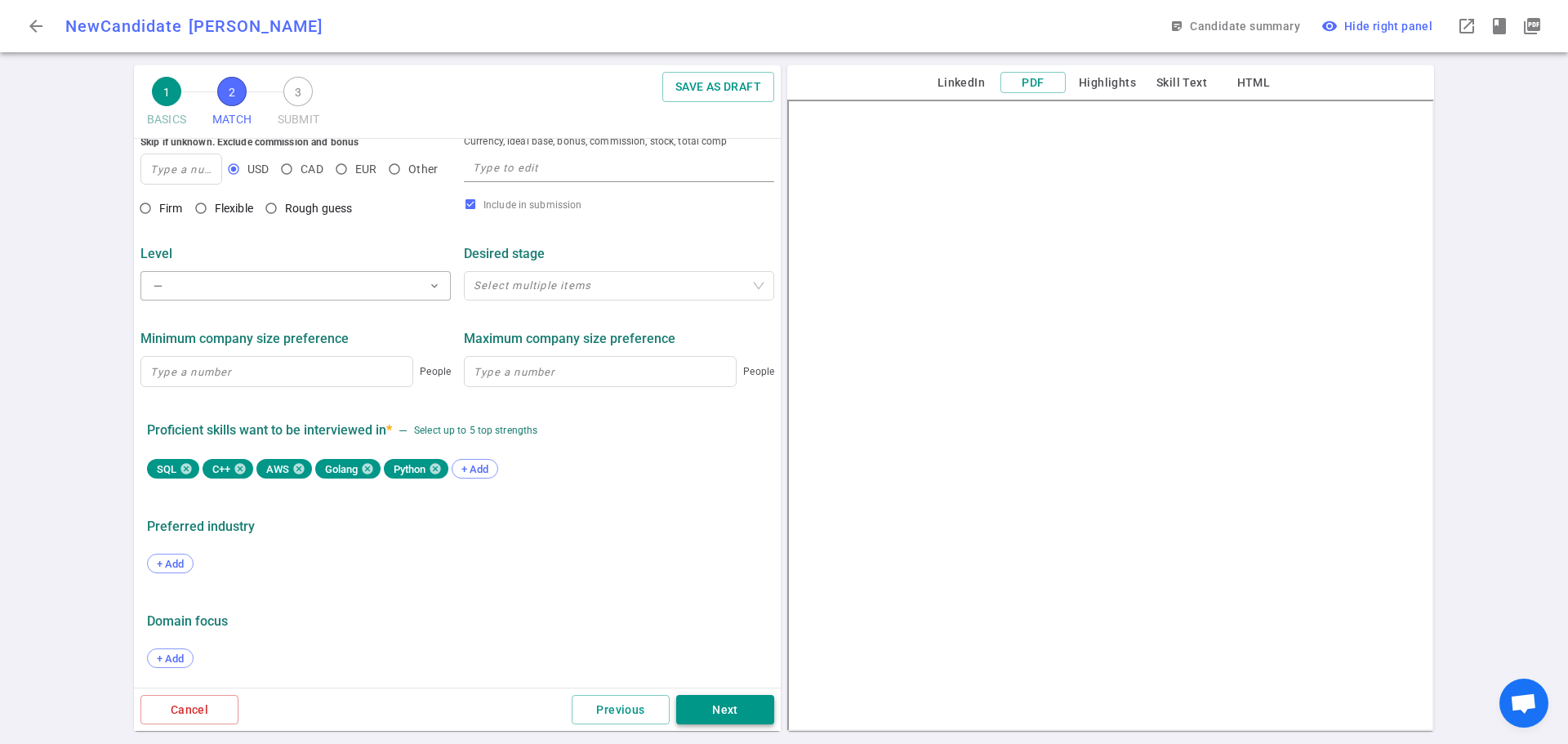
click at [730, 702] on button "Next" at bounding box center [725, 710] width 98 height 30
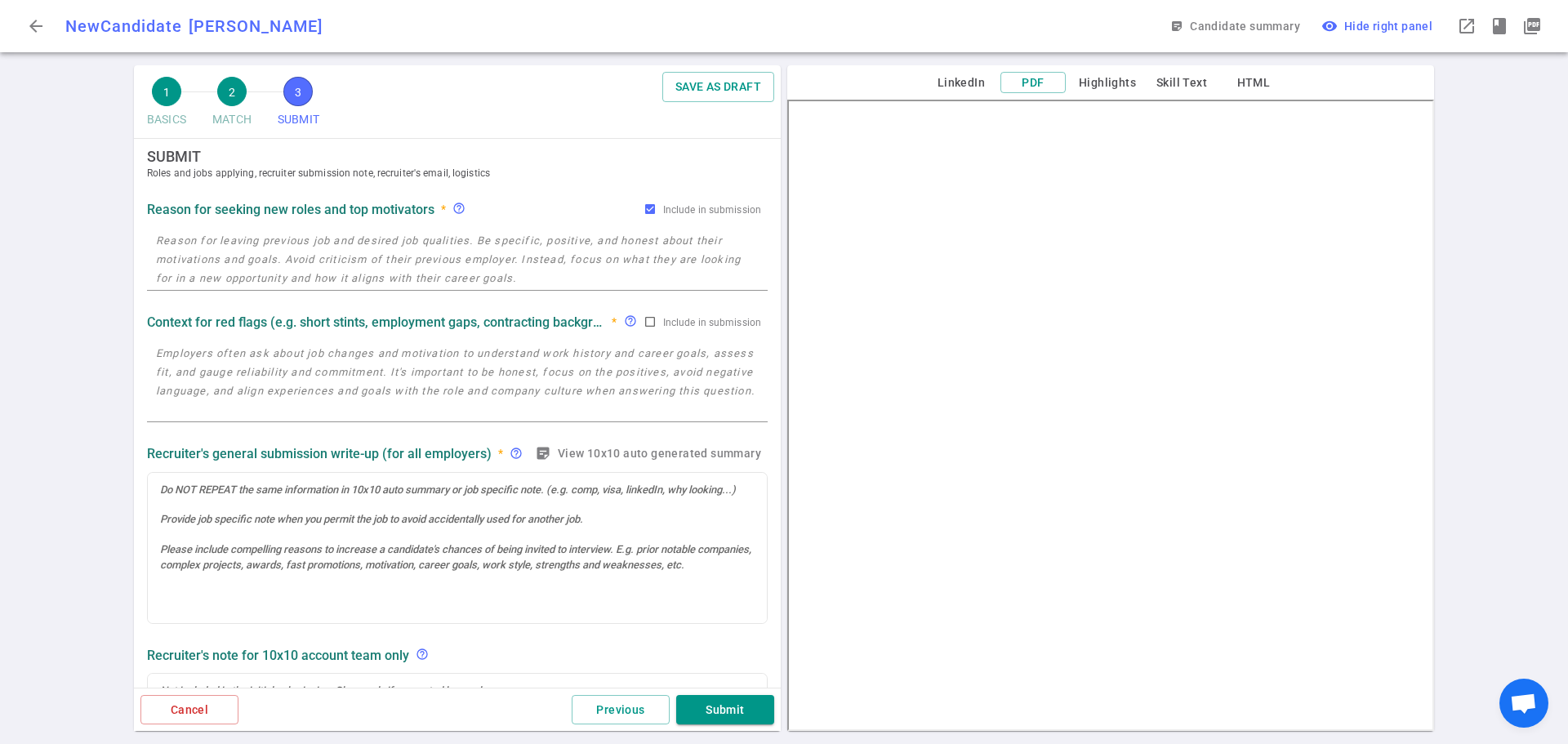
scroll to position [0, 0]
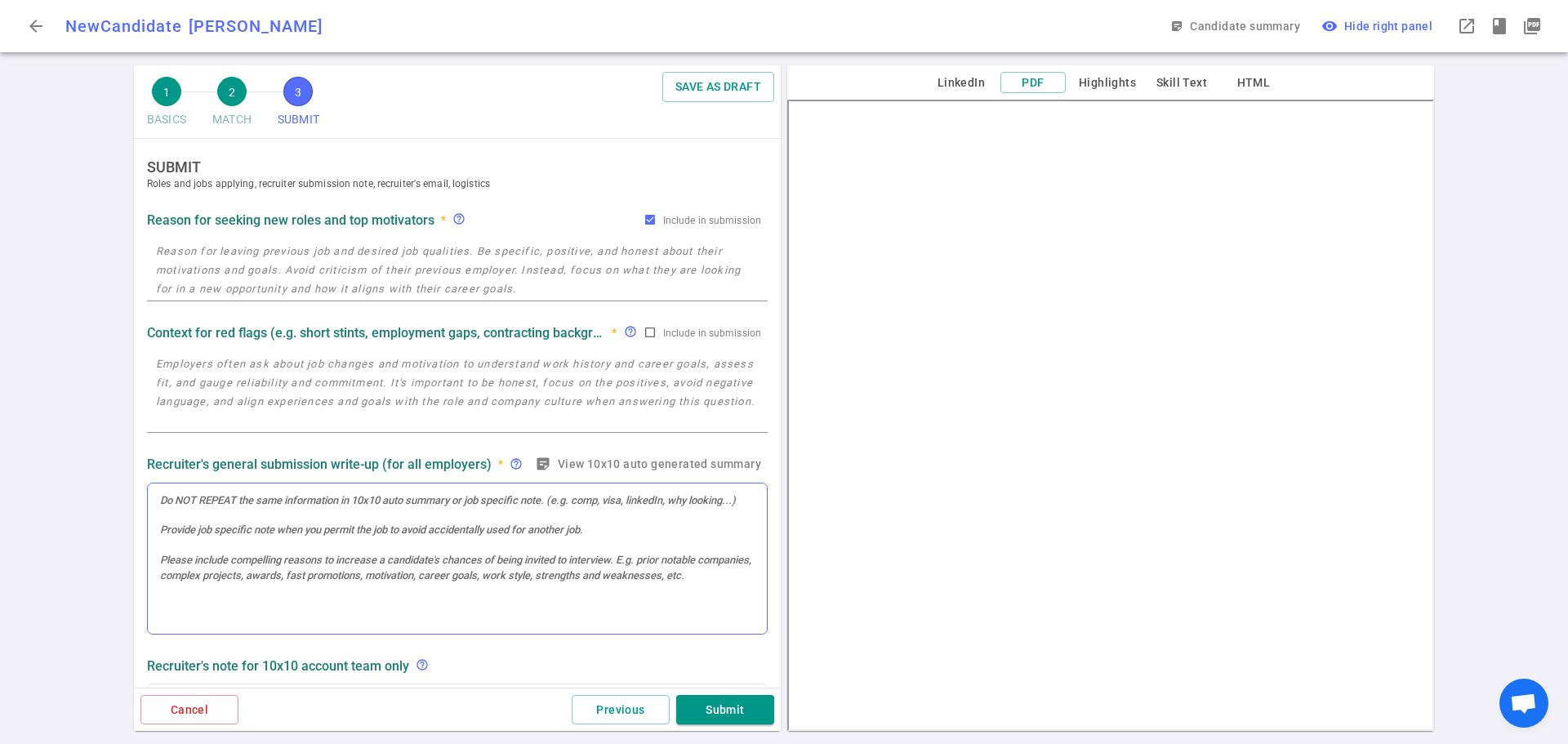
click at [196, 555] on div at bounding box center [457, 560] width 619 height 151
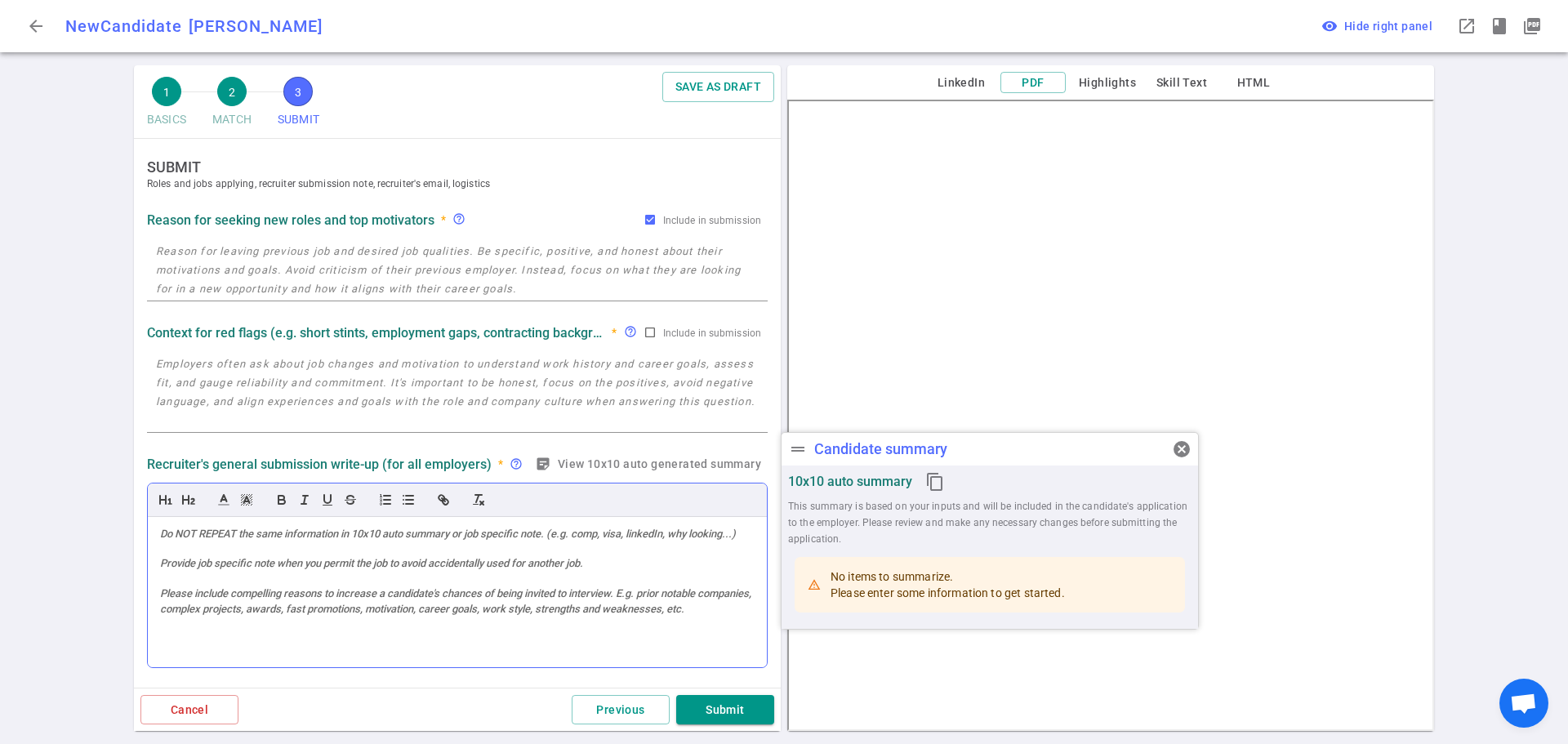
paste div
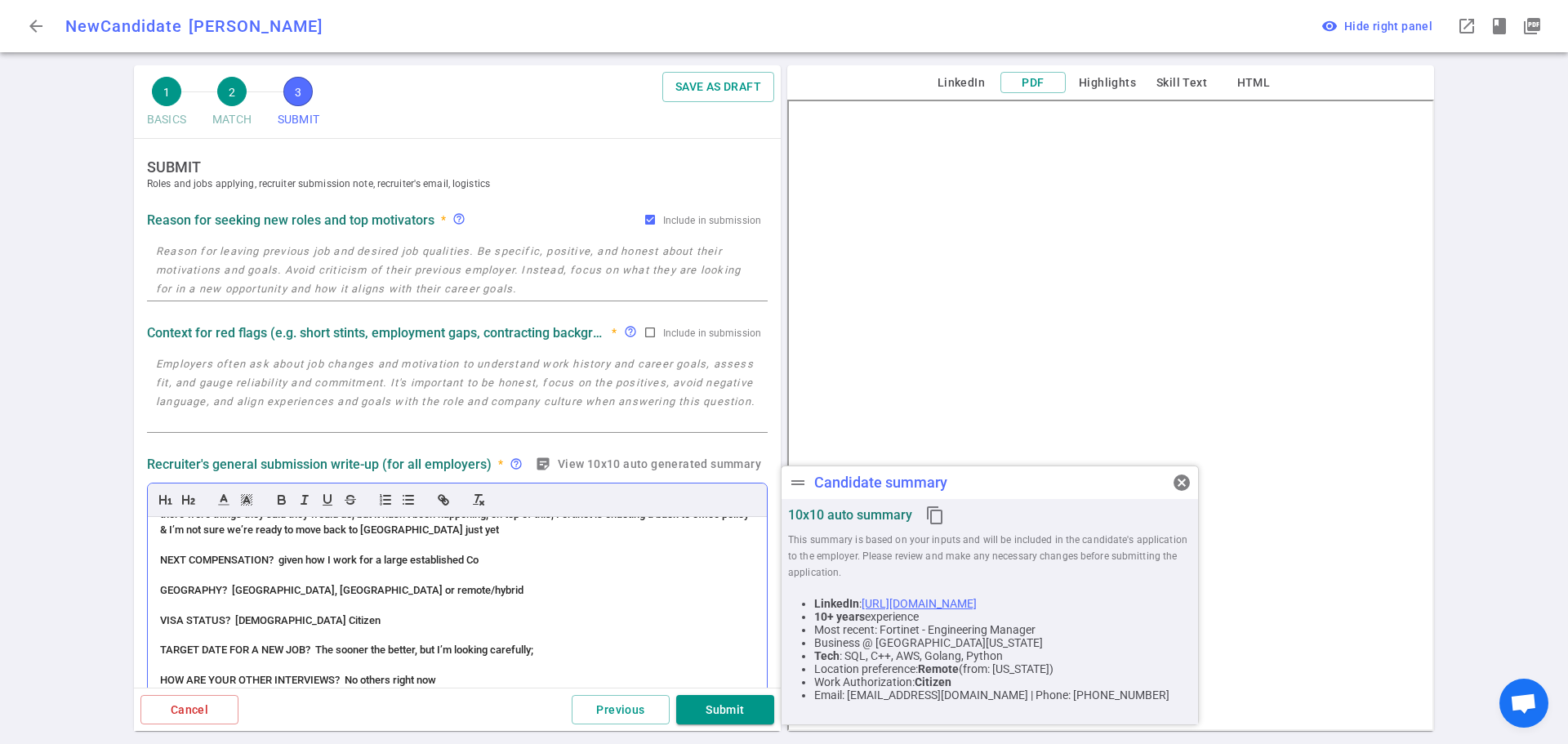
scroll to position [395, 0]
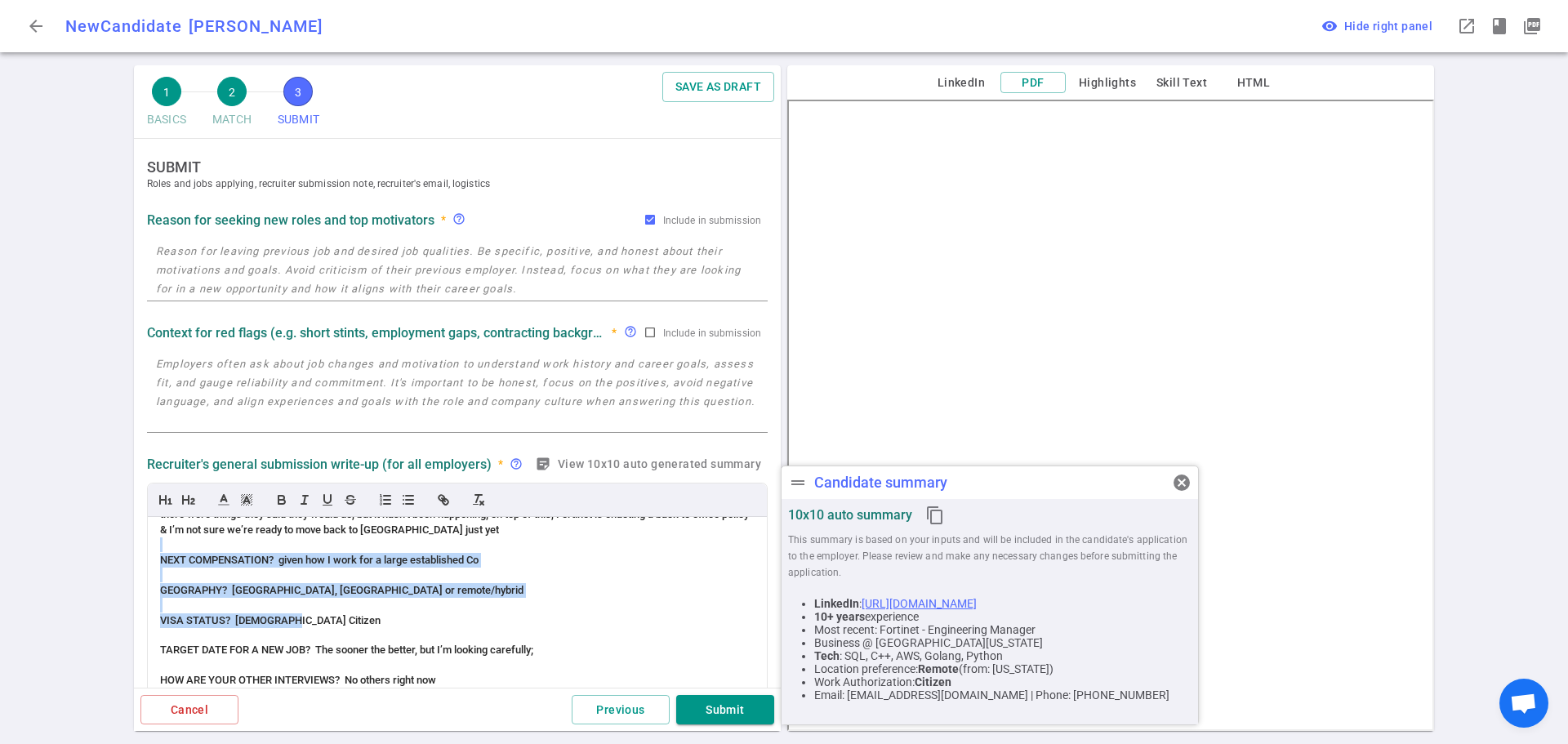
drag, startPoint x: 289, startPoint y: 624, endPoint x: 144, endPoint y: 552, distance: 161.9
click at [144, 552] on div "Recruiter's general submission write-up (for all employers) * help_outline stic…" at bounding box center [457, 620] width 633 height 344
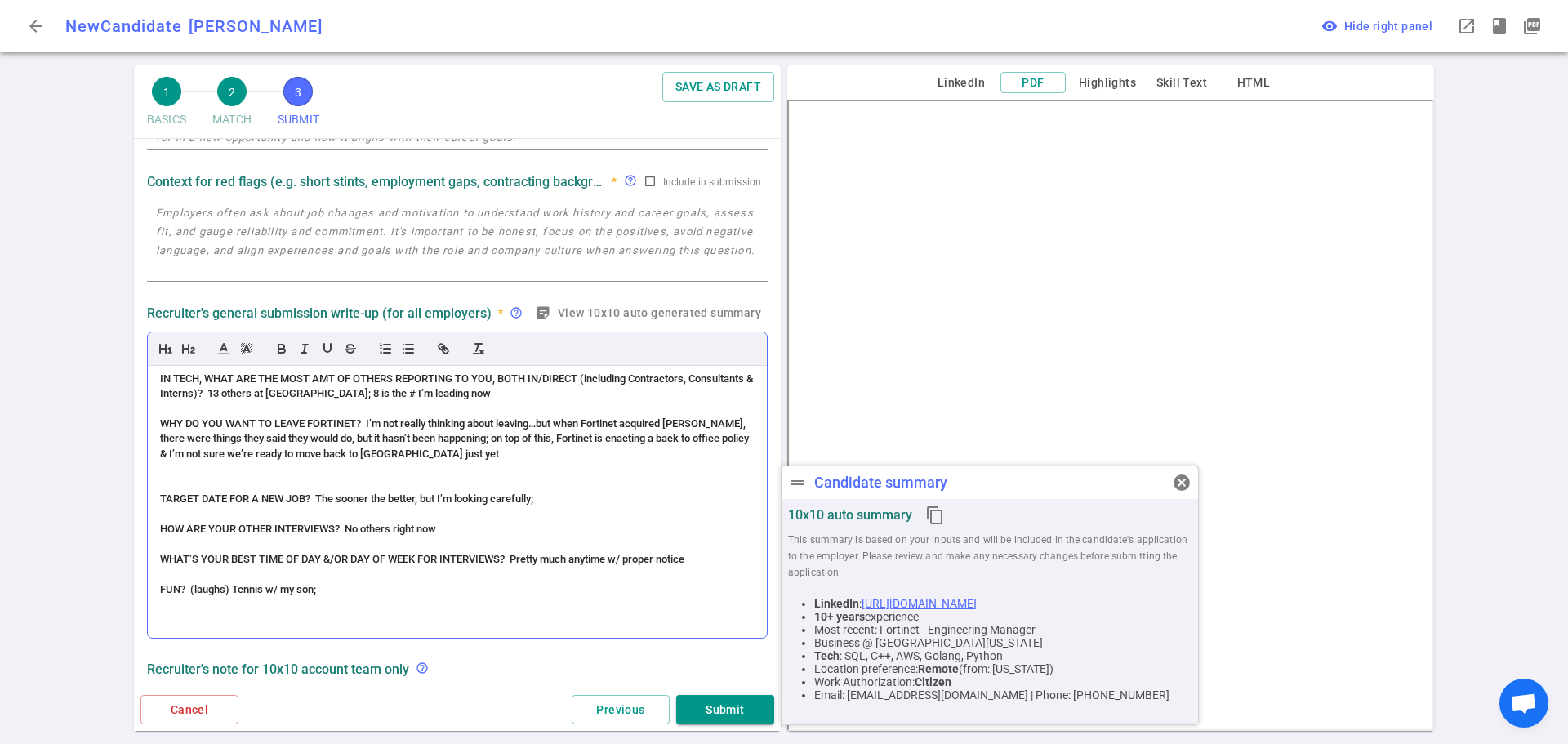
scroll to position [245, 0]
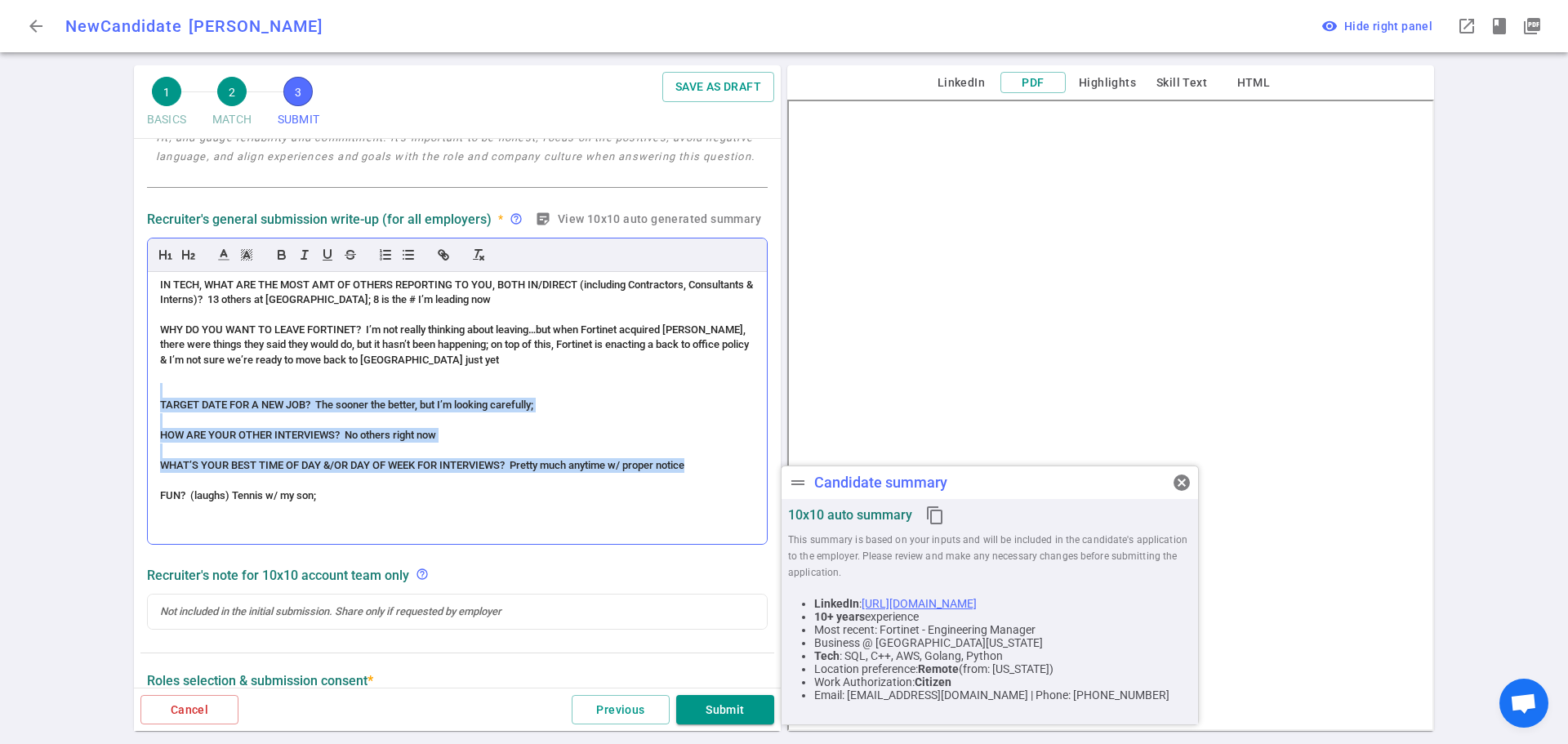
drag, startPoint x: 712, startPoint y: 470, endPoint x: 153, endPoint y: 398, distance: 563.6
click at [153, 398] on div "(ACCENT) PERSONALITY (Slight accent) Accommodating; professional; friendly; tal…" at bounding box center [457, 407] width 619 height 272
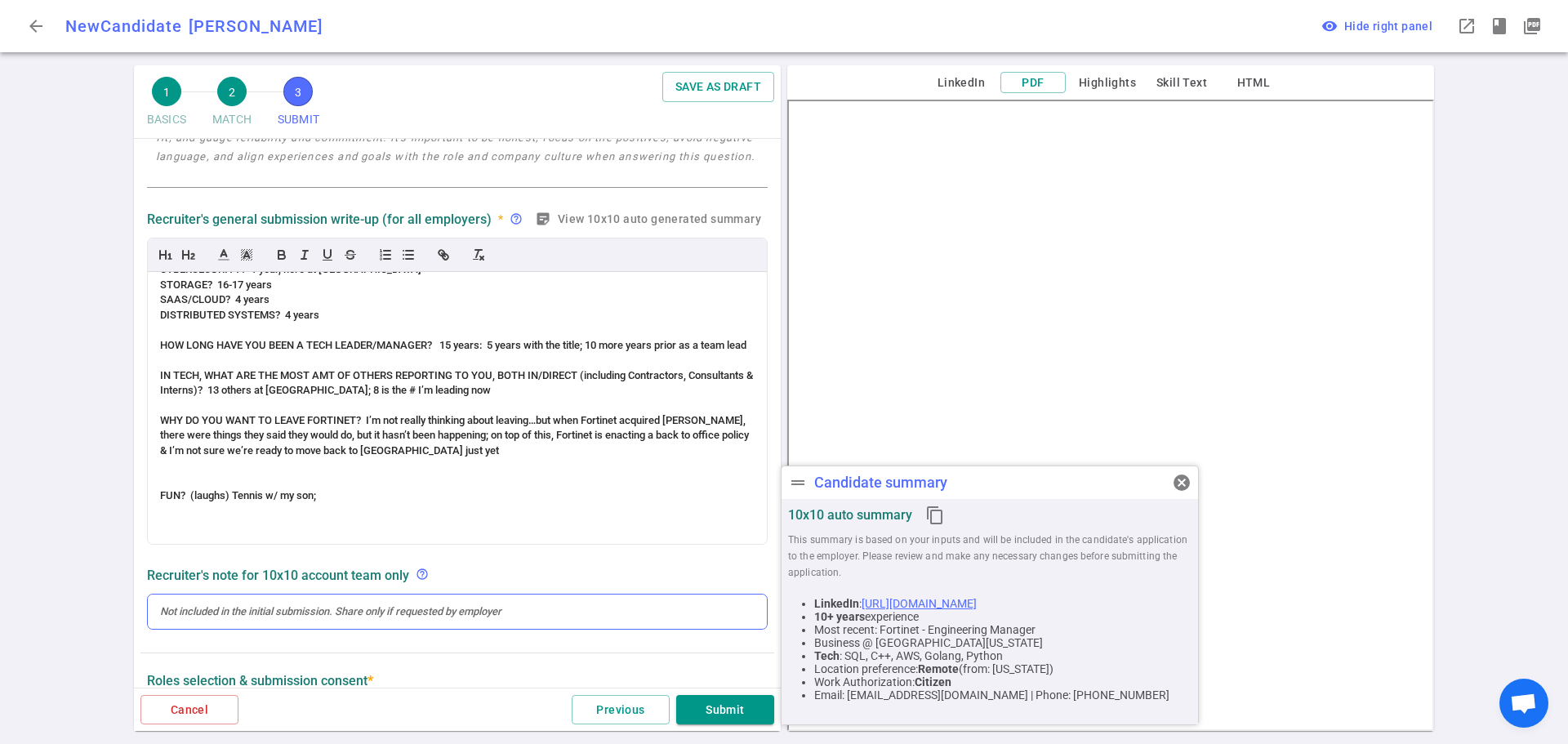
scroll to position [490, 0]
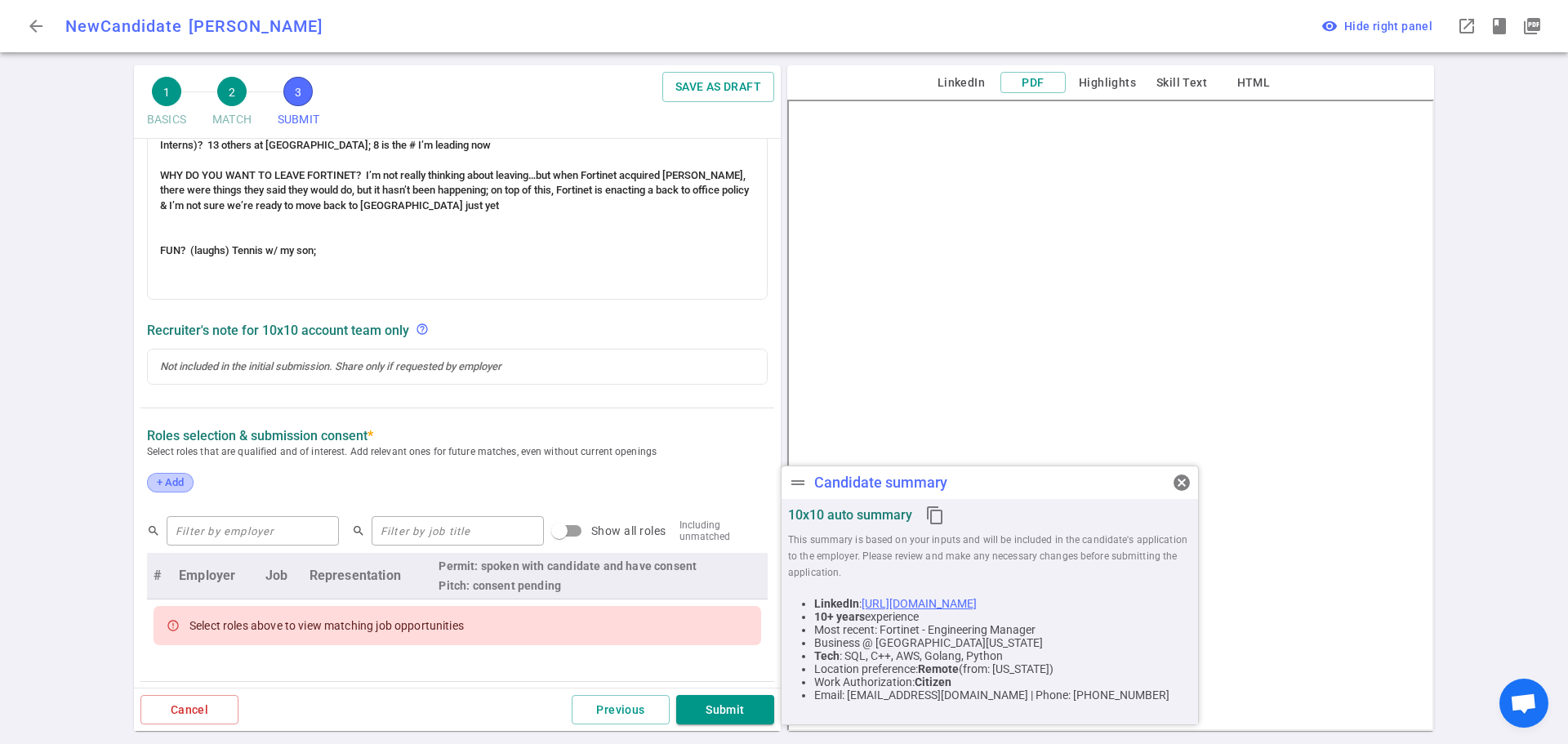
click at [166, 480] on span "+ Add" at bounding box center [170, 482] width 39 height 12
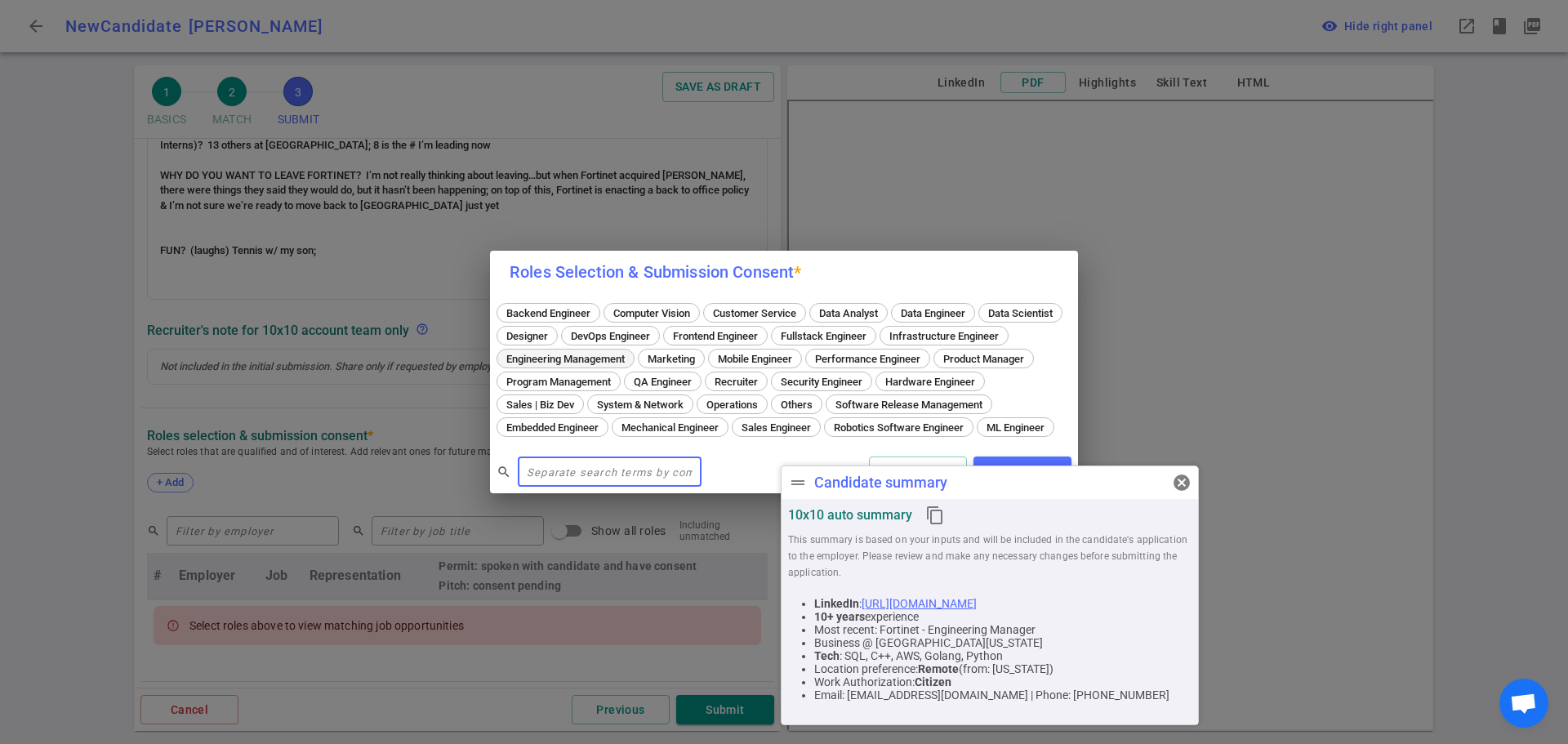
click at [630, 353] on span "Engineering Management" at bounding box center [565, 359] width 129 height 12
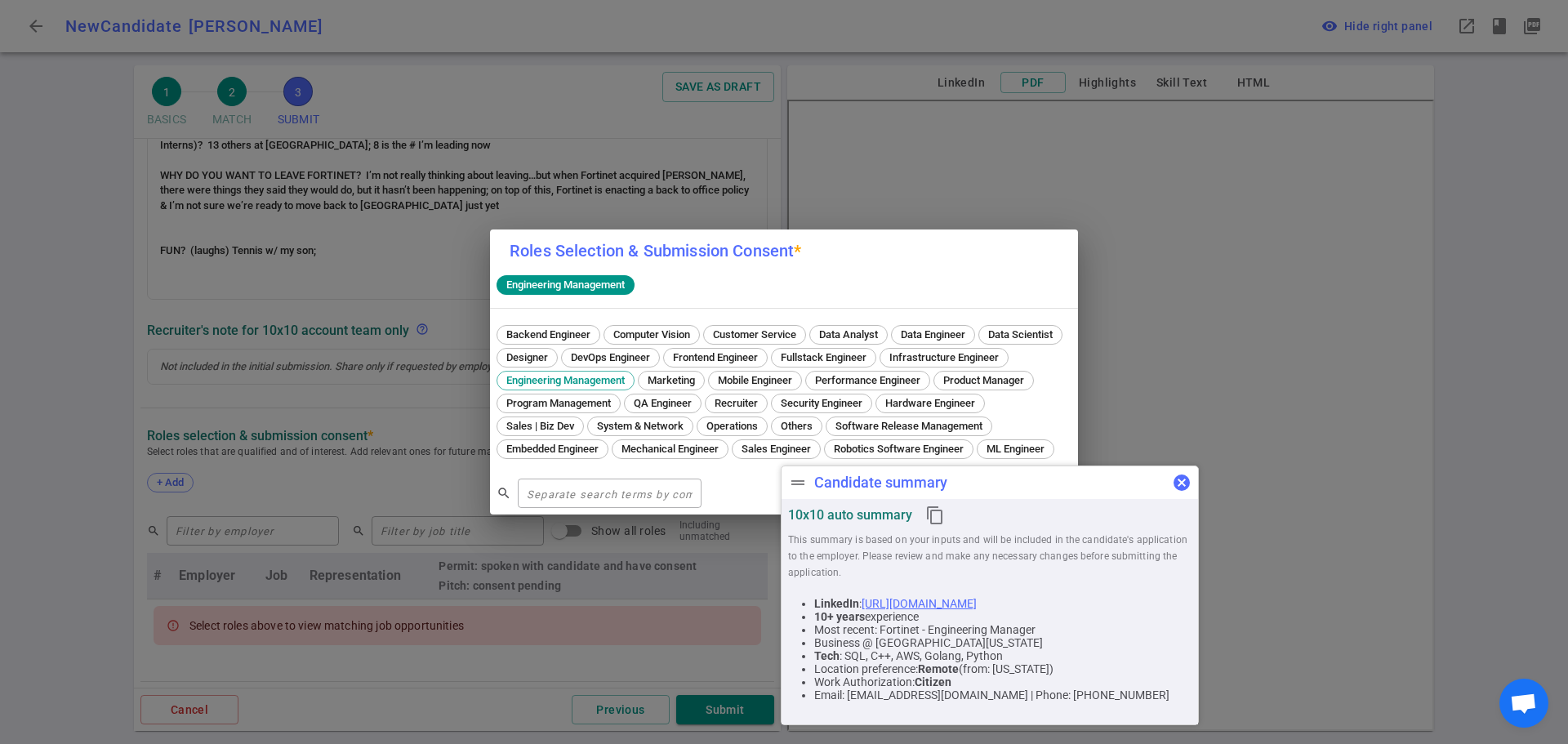
click at [1183, 483] on span "cancel" at bounding box center [1182, 483] width 20 height 20
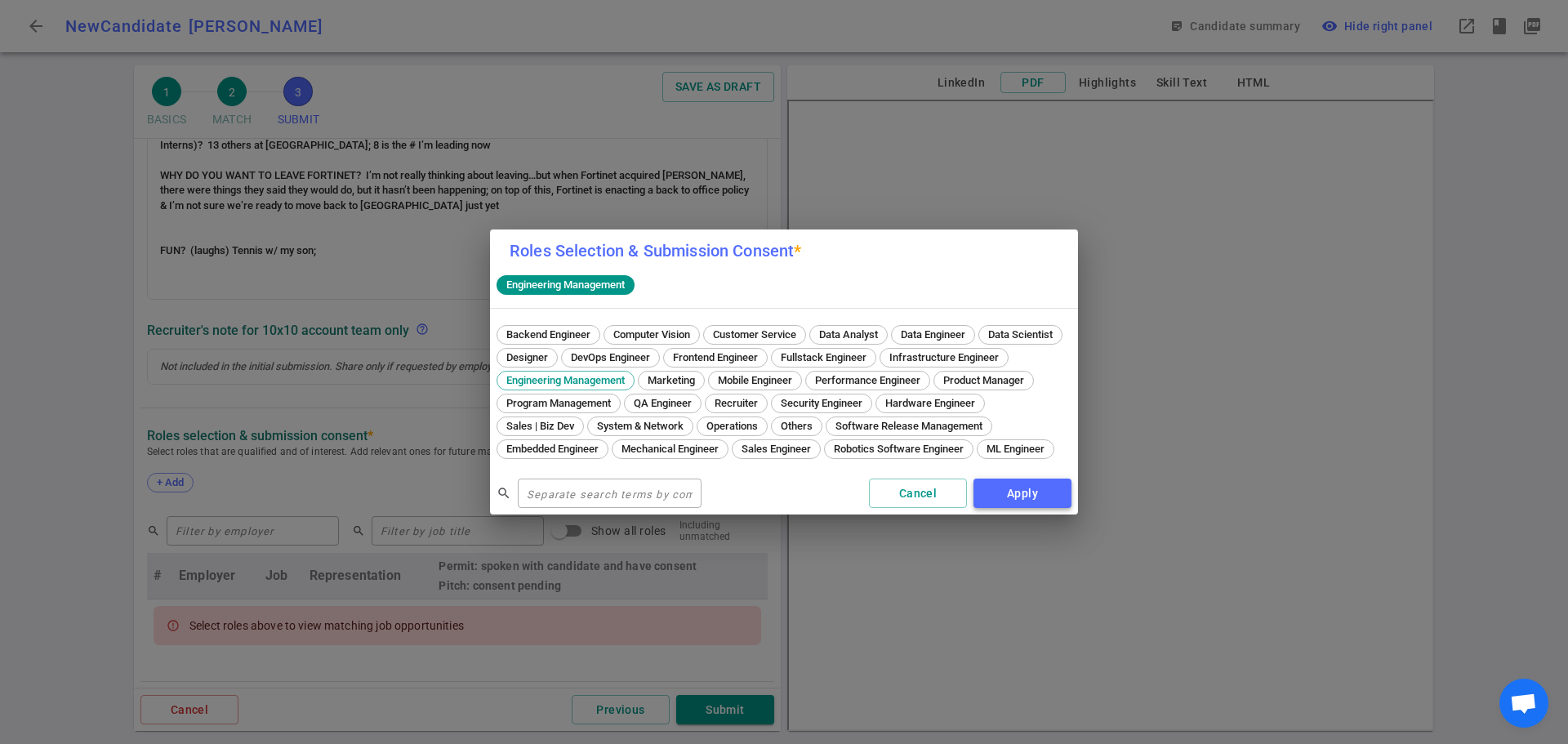
click at [1019, 502] on button "Apply" at bounding box center [1022, 494] width 98 height 30
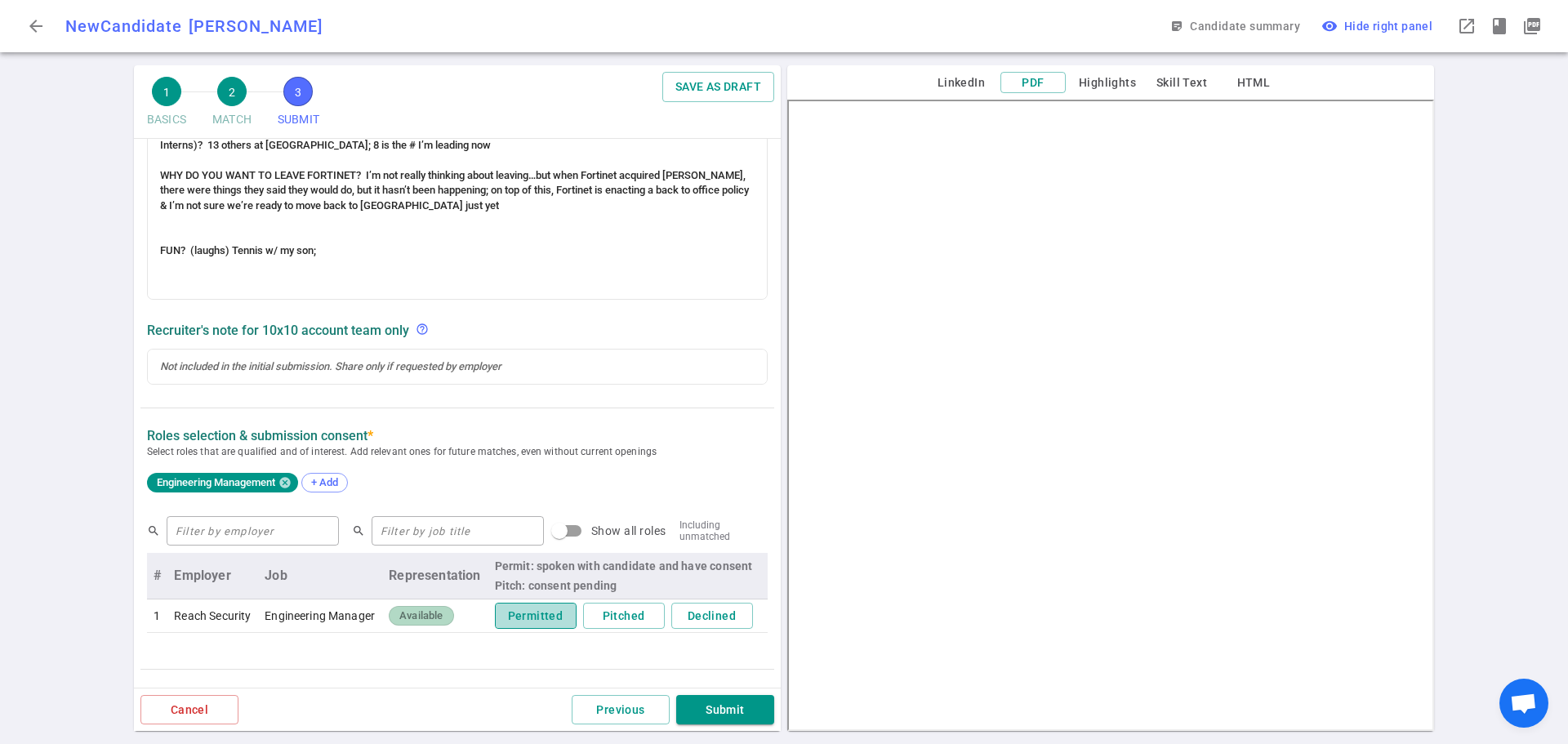
click at [529, 622] on button "Permitted" at bounding box center [536, 616] width 82 height 27
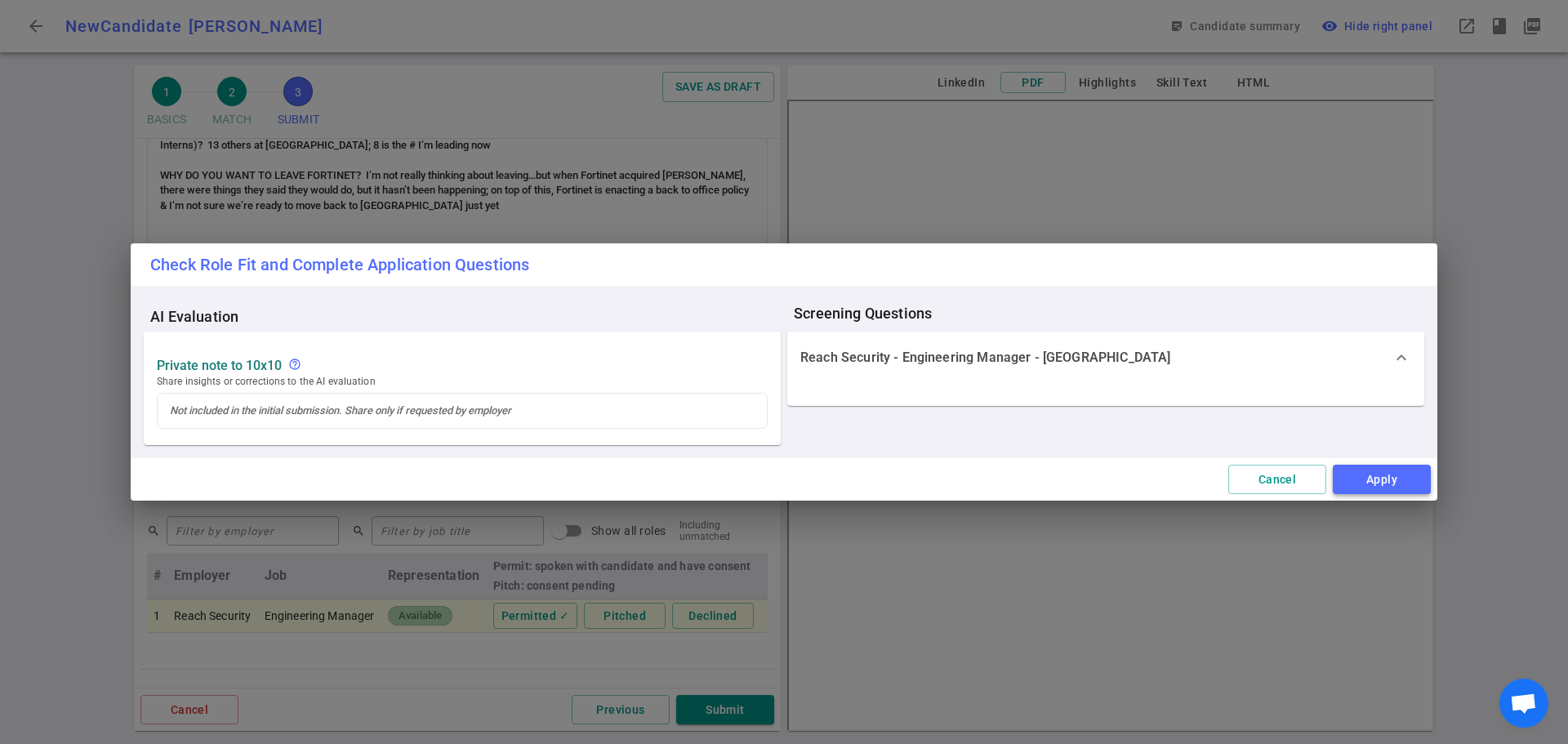
click at [1371, 477] on button "Apply" at bounding box center [1382, 480] width 98 height 30
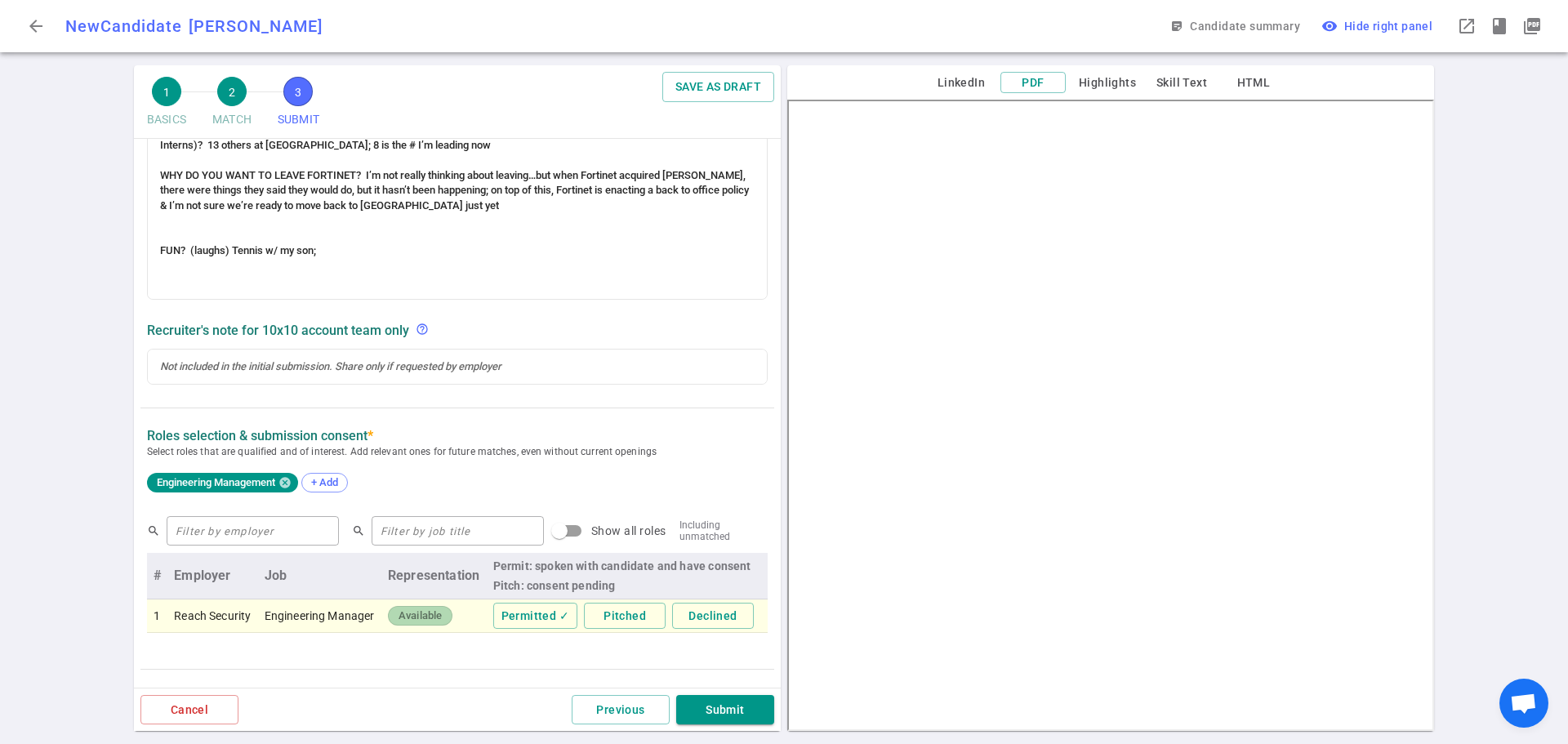
scroll to position [293, 0]
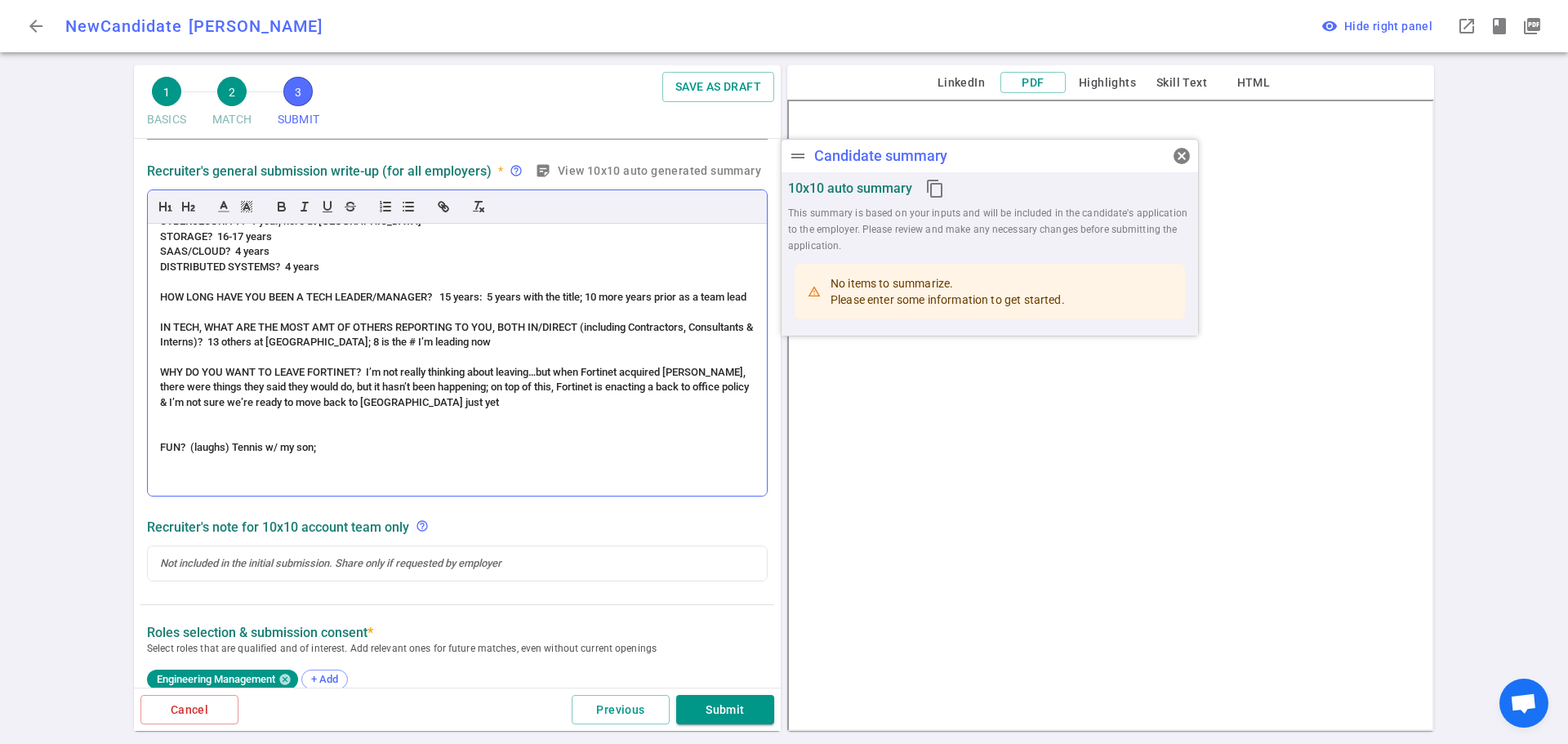
click at [452, 456] on div at bounding box center [457, 463] width 594 height 15
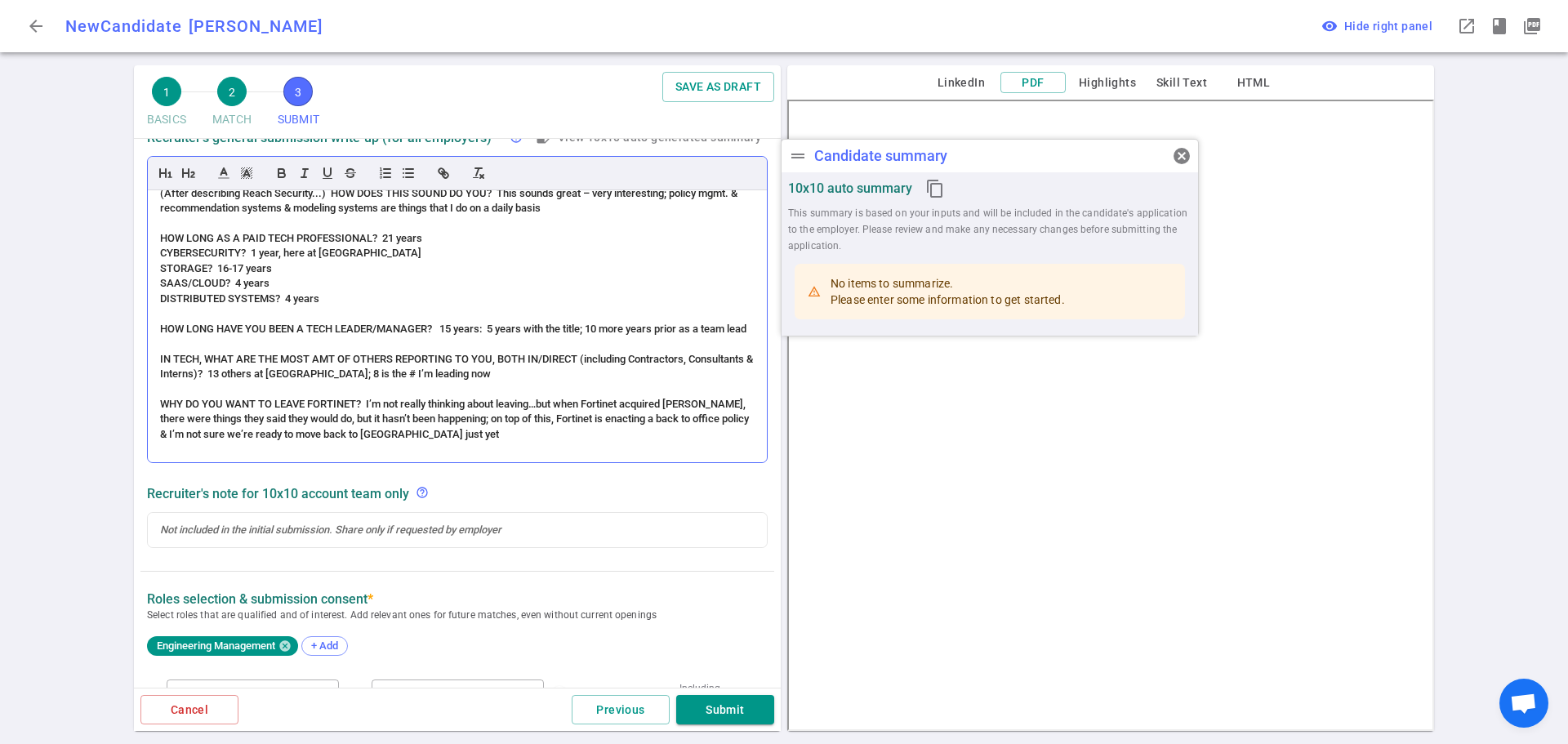
scroll to position [148, 0]
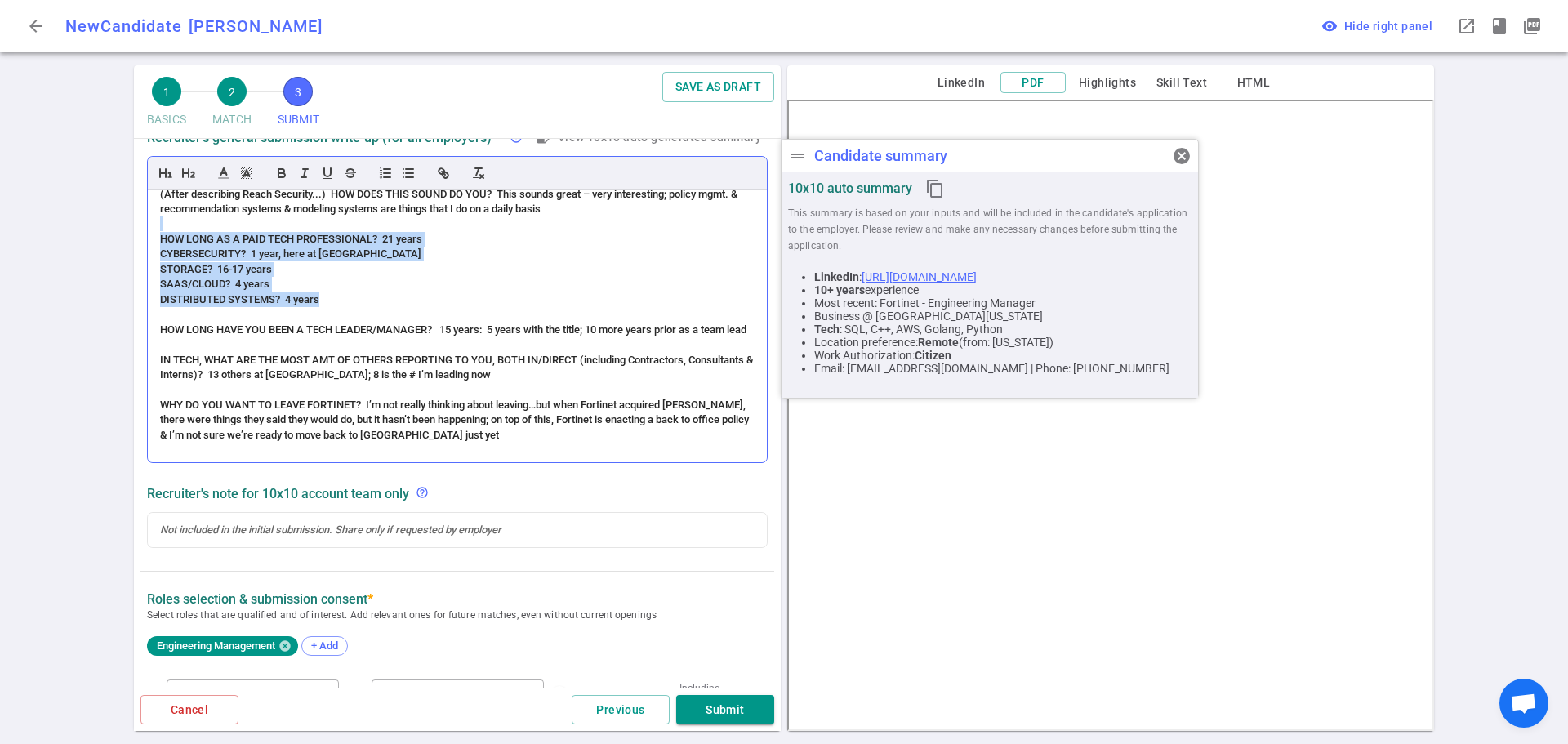
drag, startPoint x: 331, startPoint y: 302, endPoint x: 149, endPoint y: 221, distance: 199.2
click at [149, 221] on div "(ACCENT) PERSONALITY (Slight accent) Accommodating; professional; friendly; tal…" at bounding box center [457, 326] width 619 height 272
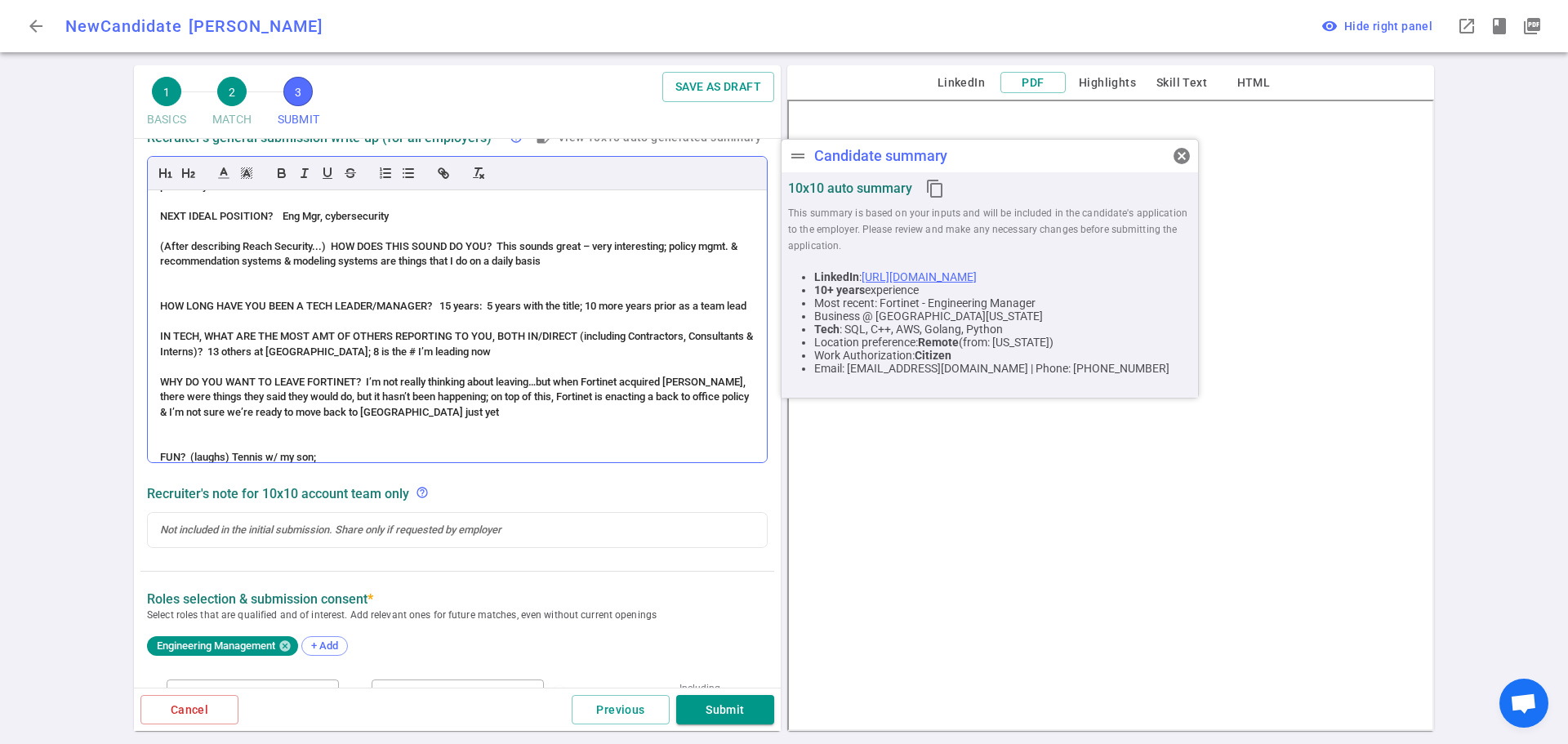
scroll to position [67, 0]
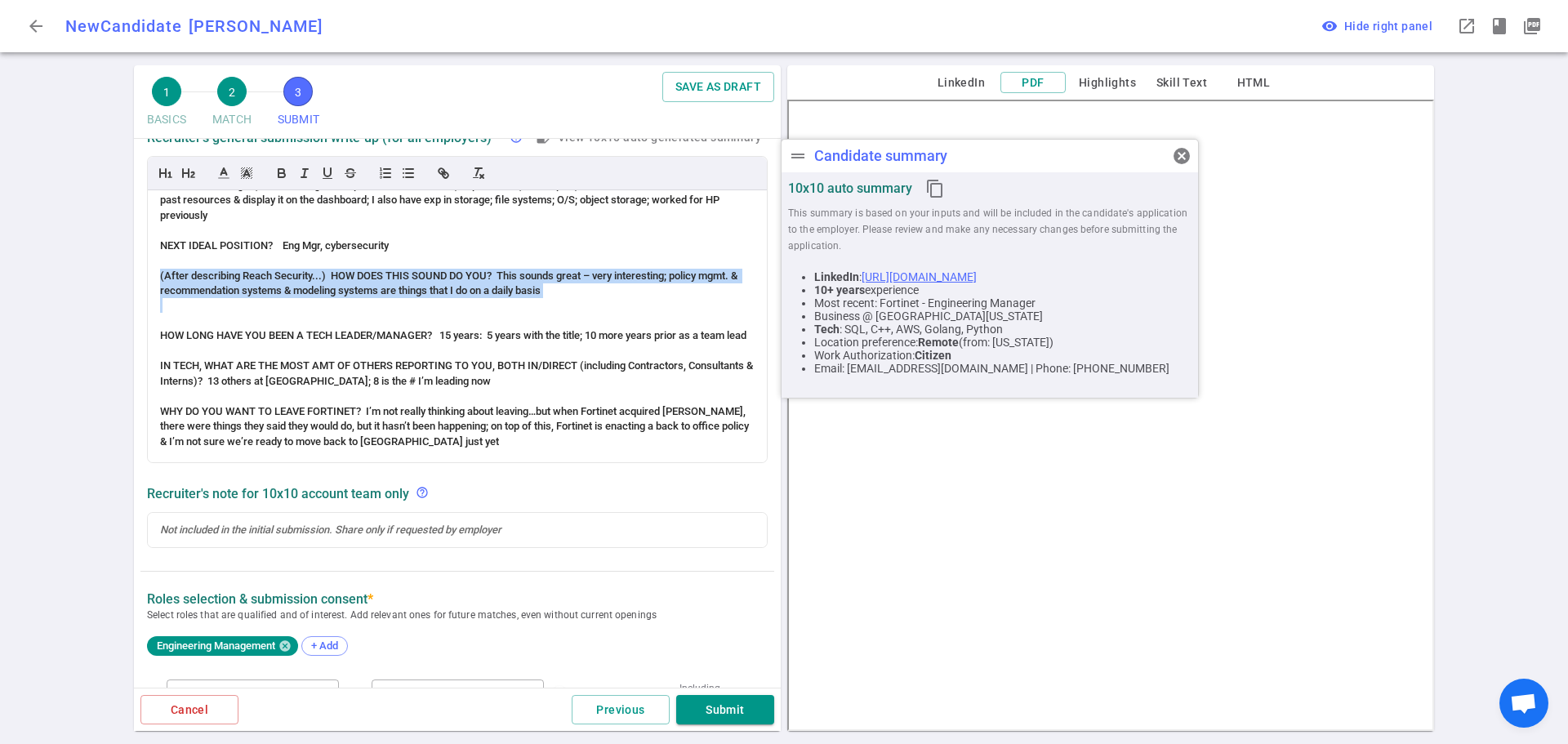
drag, startPoint x: 616, startPoint y: 300, endPoint x: 138, endPoint y: 280, distance: 478.4
click at [138, 280] on div "SUBMIT Roles and jobs applying, recruiter submission note, recruiter's email, l…" at bounding box center [458, 496] width 647 height 1369
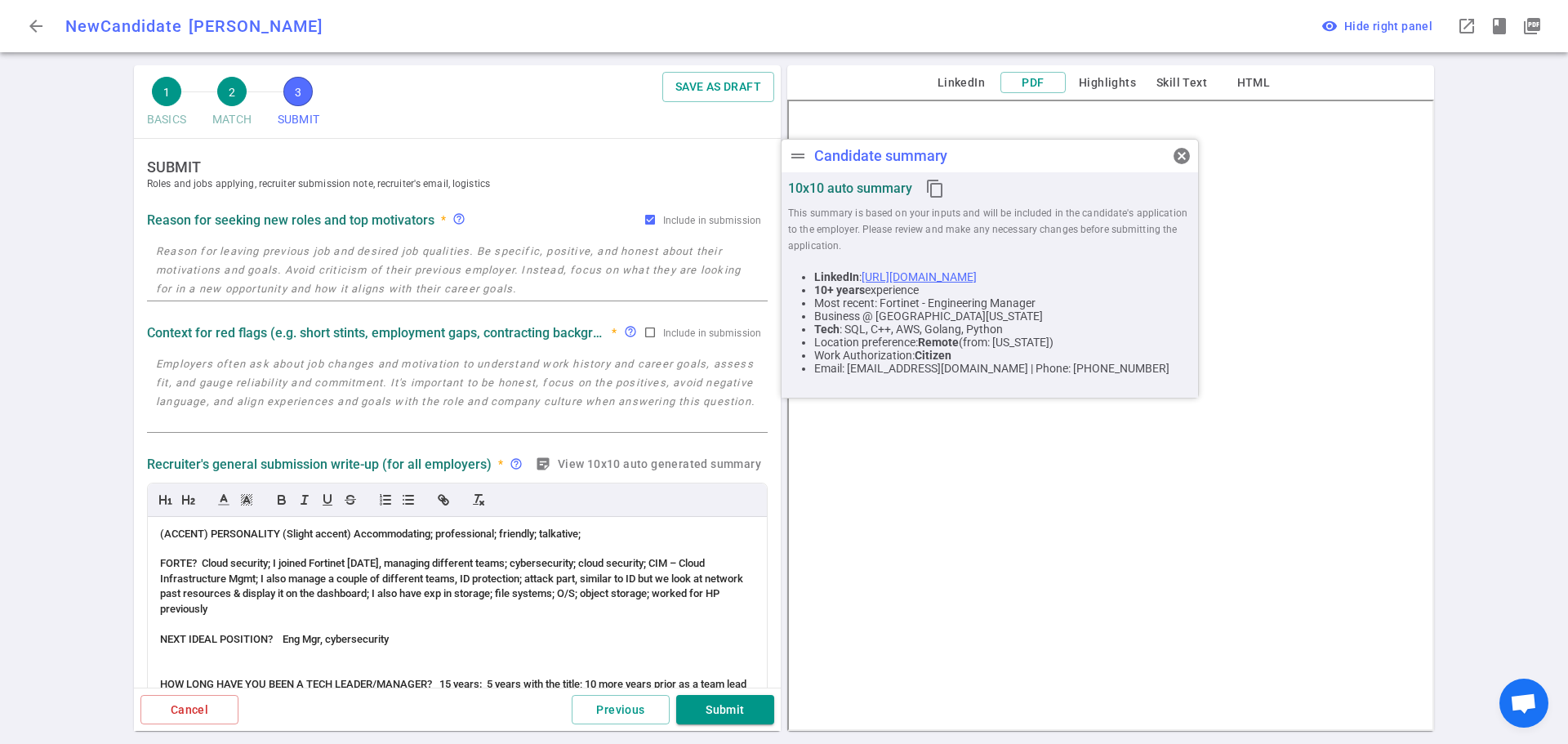
scroll to position [572, 0]
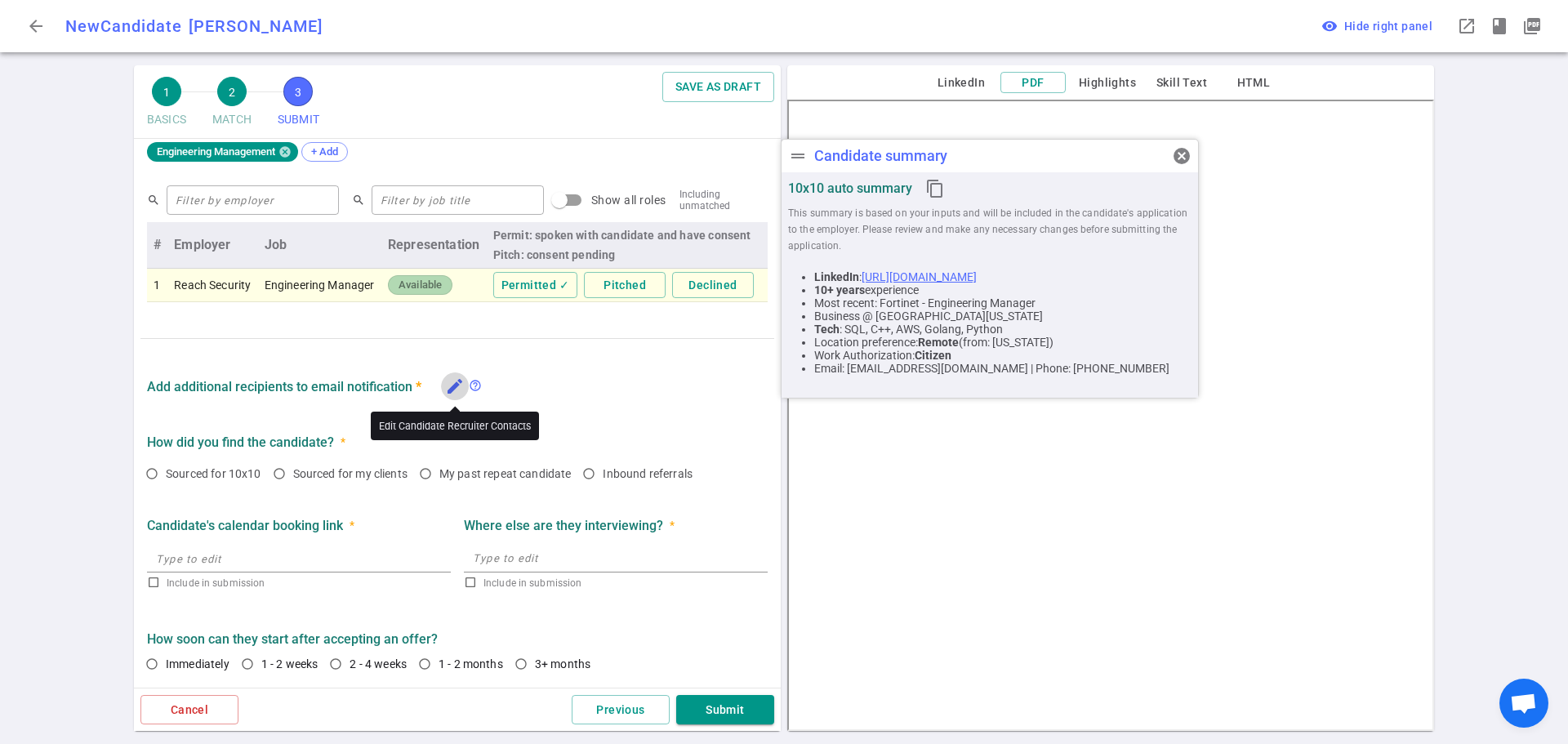
click at [446, 383] on icon "edit" at bounding box center [455, 386] width 20 height 20
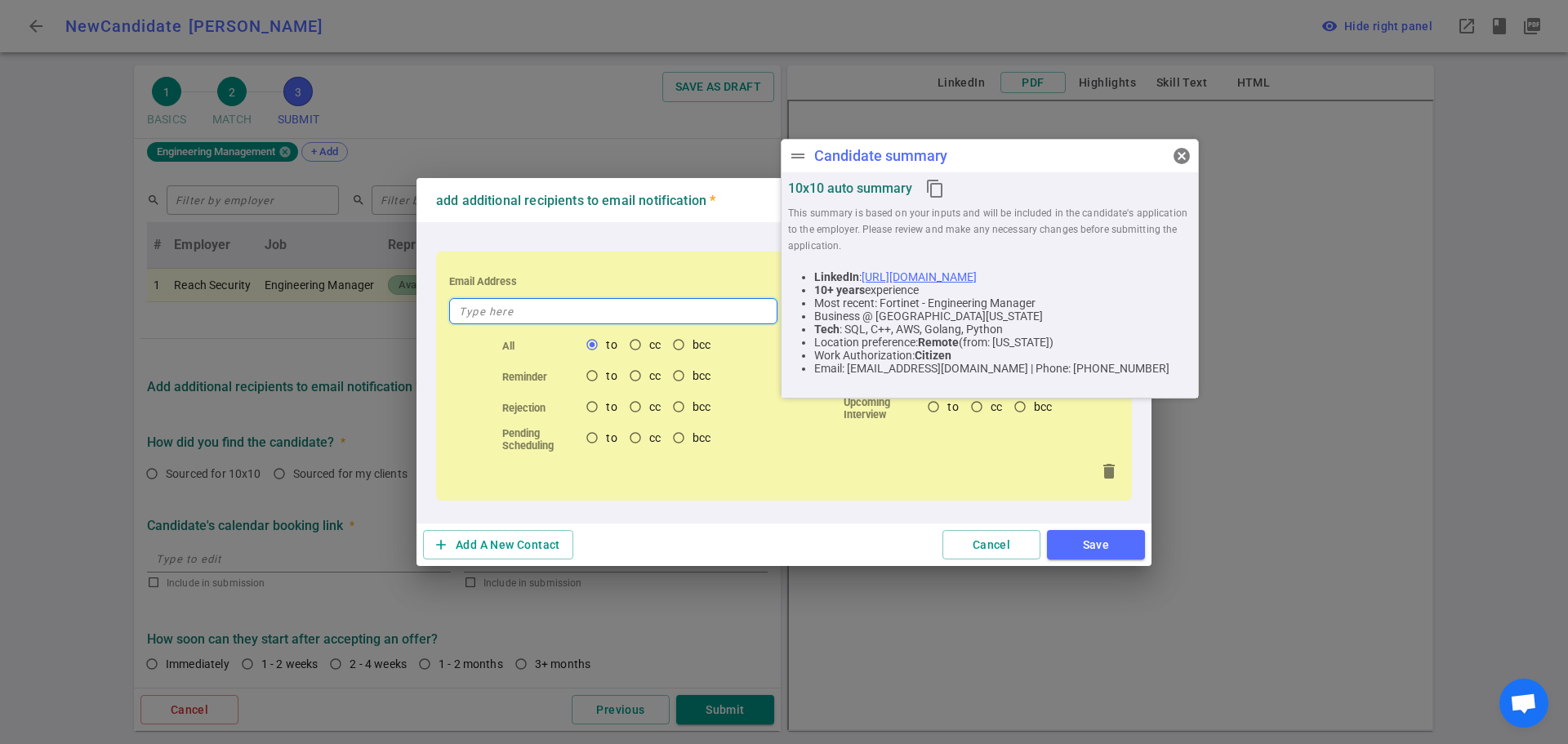
click at [498, 310] on input "text" at bounding box center [613, 311] width 329 height 26
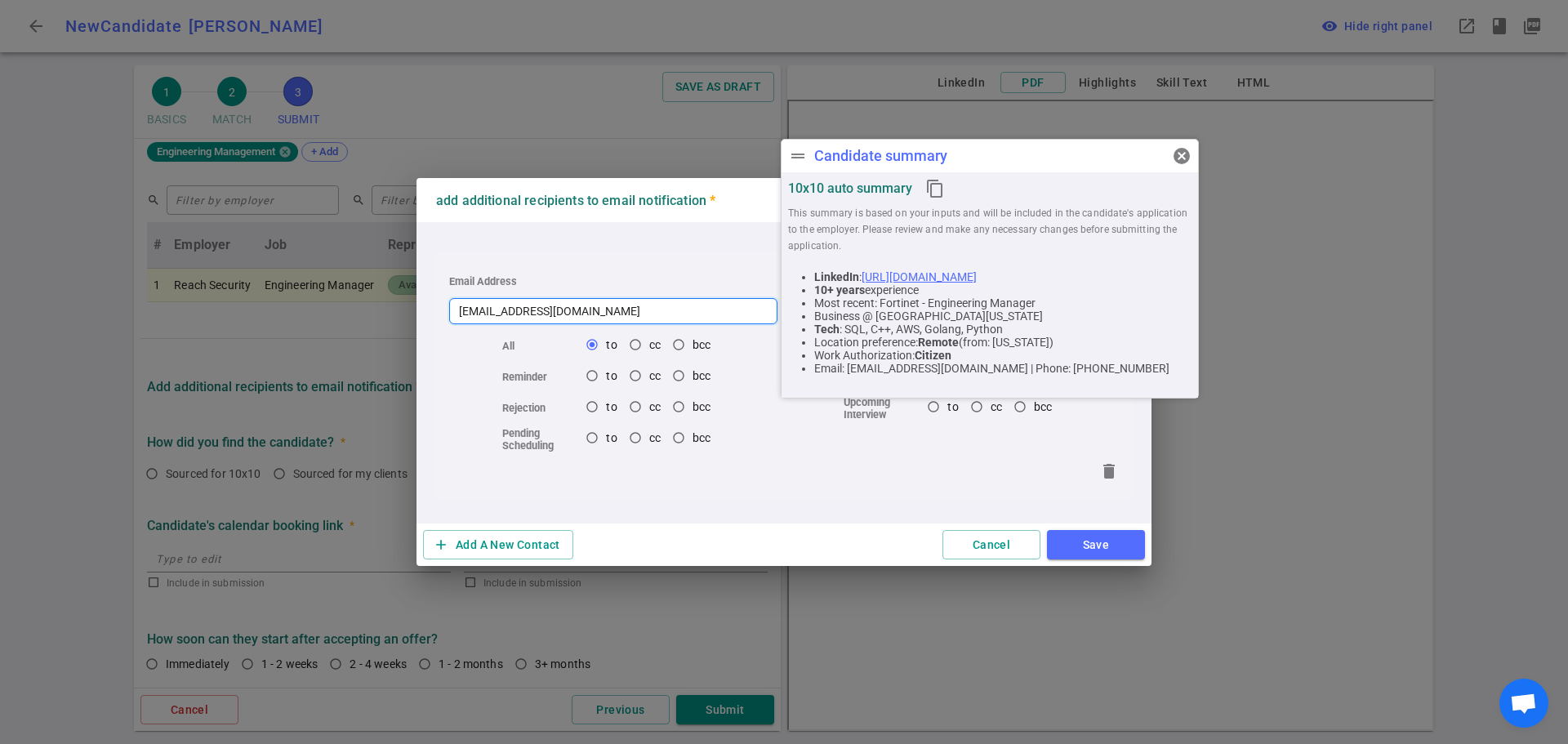
type input "[EMAIL_ADDRESS][DOMAIN_NAME]"
click at [1124, 552] on button "Save" at bounding box center [1096, 545] width 98 height 30
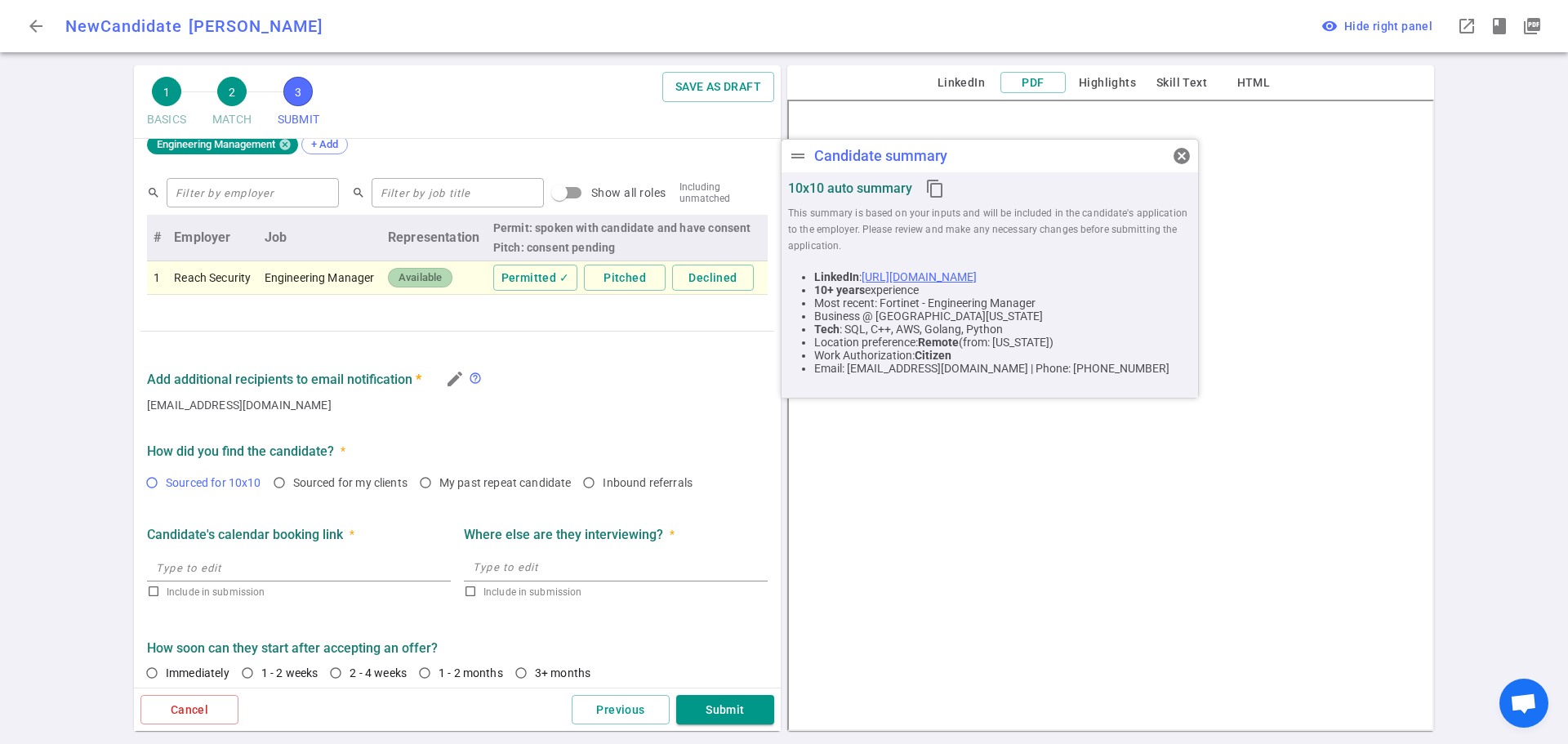
click at [147, 488] on input "Sourced for 10x10" at bounding box center [152, 483] width 28 height 28
radio input "true"
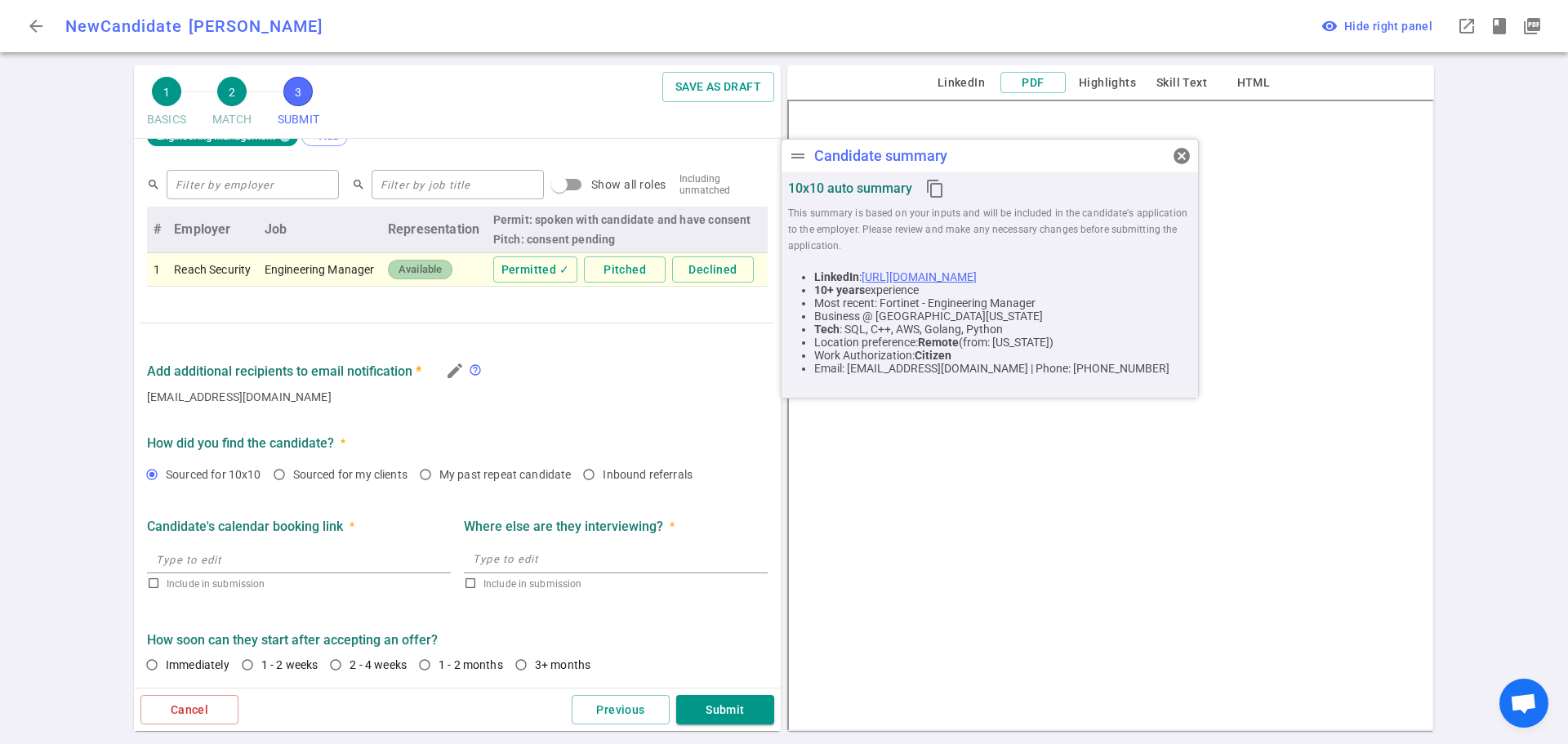
scroll to position [811, 0]
click at [149, 666] on input "Immediately" at bounding box center [152, 664] width 28 height 28
radio input "true"
click at [720, 711] on button "Submit" at bounding box center [725, 710] width 98 height 30
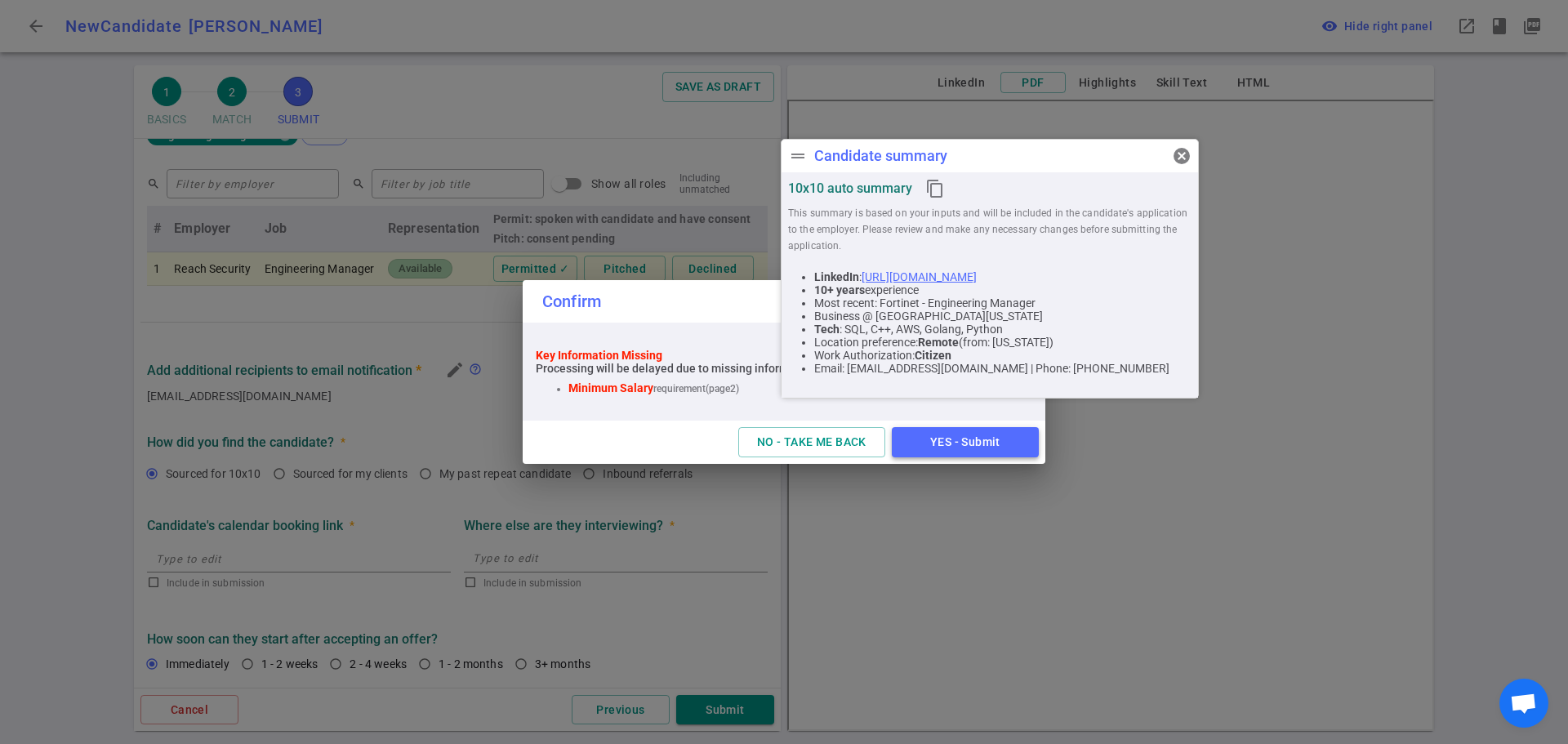
click at [955, 435] on button "YES - Submit" at bounding box center [966, 442] width 147 height 30
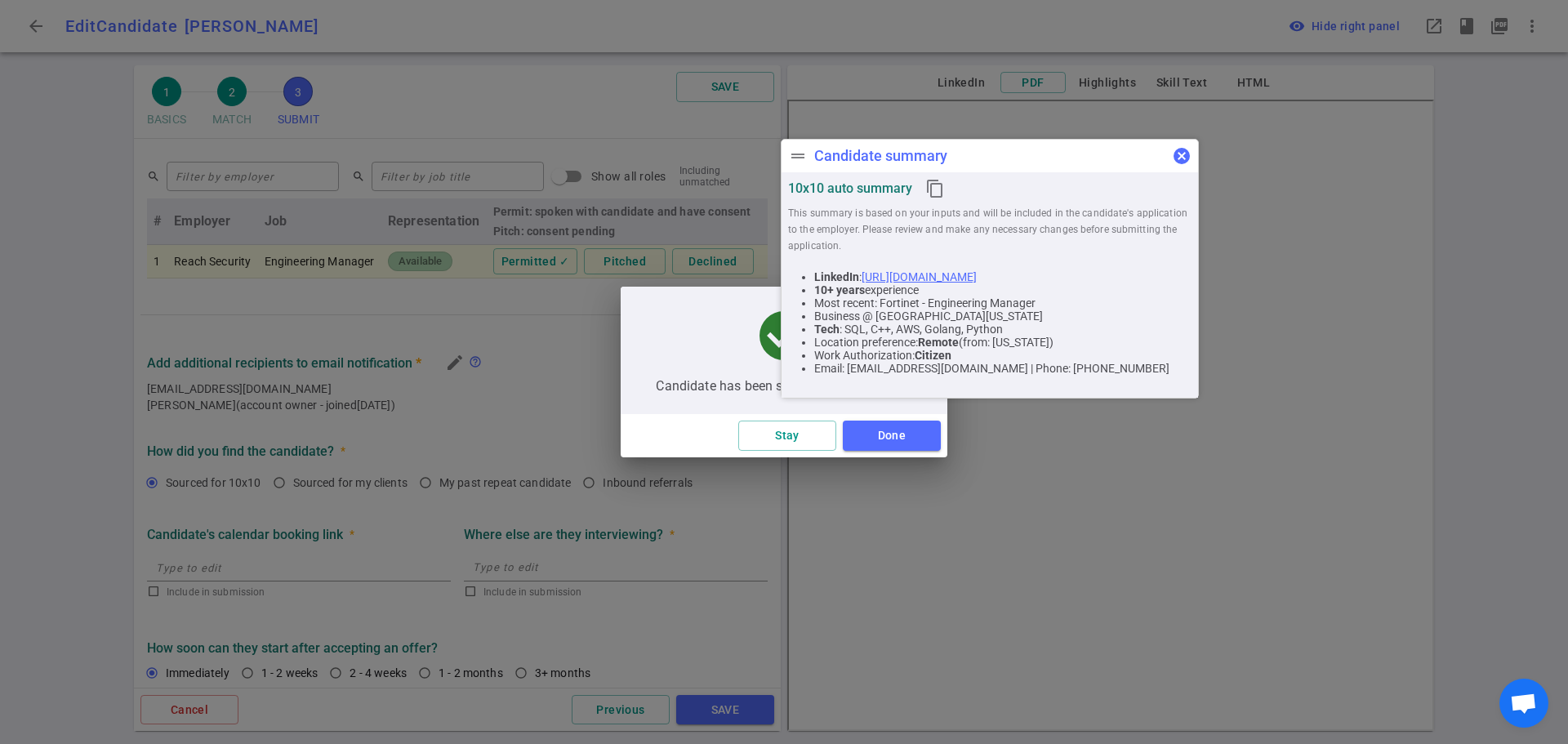
click at [1183, 162] on span "cancel" at bounding box center [1182, 156] width 20 height 20
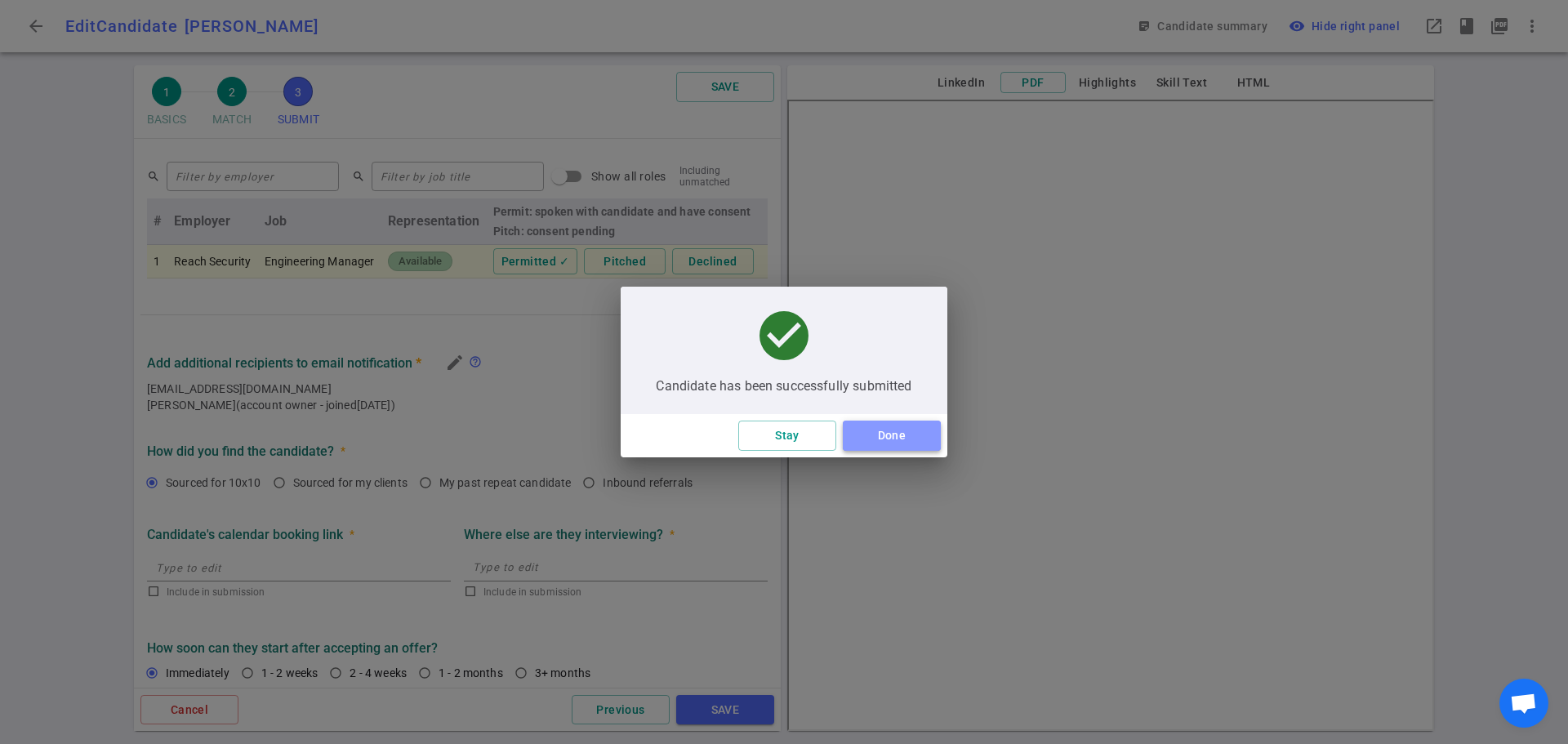
click at [870, 434] on button "Done" at bounding box center [891, 435] width 98 height 30
